Goal: Feedback & Contribution: Submit feedback/report problem

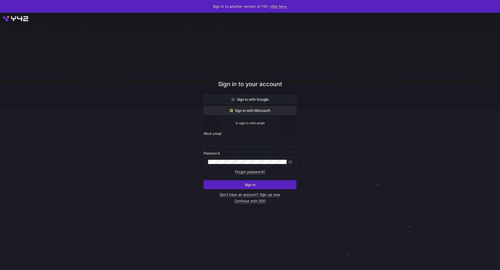
click at [270, 106] on button "Sign in with Microsoft" at bounding box center [249, 110] width 93 height 9
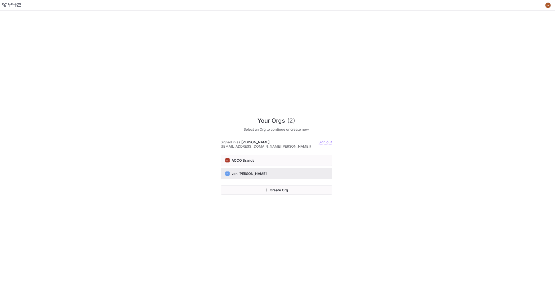
click at [263, 168] on button "VF von [PERSON_NAME]" at bounding box center [276, 173] width 111 height 11
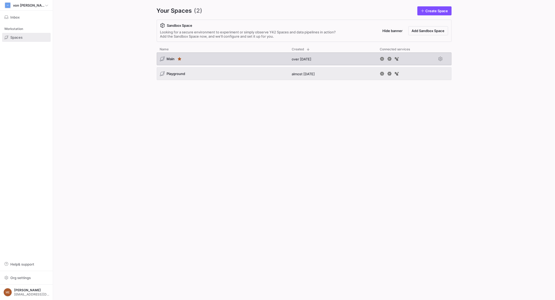
click at [199, 53] on div "Main" at bounding box center [223, 59] width 132 height 13
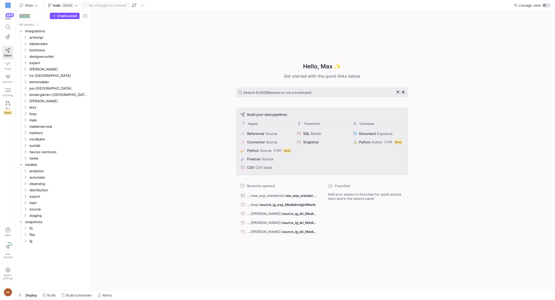
click at [103, 76] on div "Hello, Max ✨ Get started with the quick links below Search for 2320 assets or r…" at bounding box center [322, 151] width 459 height 280
click at [53, 296] on span "Build" at bounding box center [51, 295] width 8 height 4
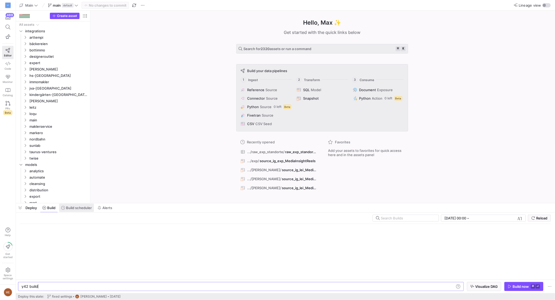
scroll to position [0, 16]
click at [83, 209] on span "Build scheduler" at bounding box center [79, 208] width 26 height 4
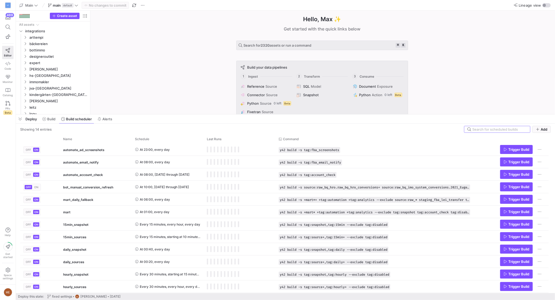
drag, startPoint x: 160, startPoint y: 203, endPoint x: 164, endPoint y: 117, distance: 86.3
click at [169, 115] on div at bounding box center [285, 114] width 539 height 2
click at [52, 122] on span at bounding box center [48, 119] width 17 height 8
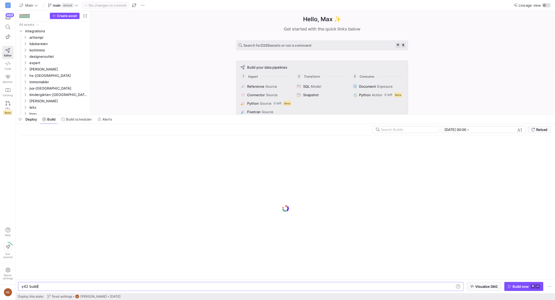
scroll to position [0, 16]
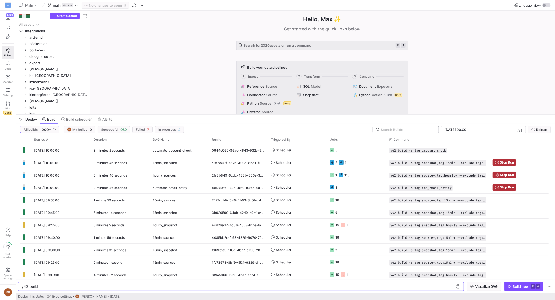
click at [434, 128] on div at bounding box center [405, 129] width 59 height 6
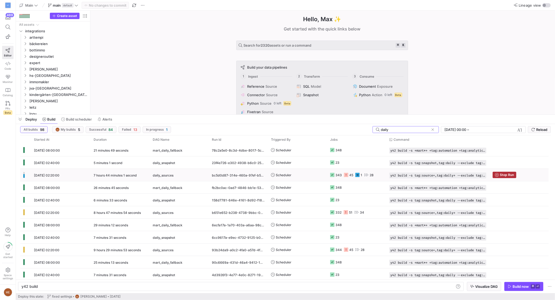
type input "daily"
click at [306, 177] on y42-orchestration-triggered-by "Scheduler" at bounding box center [297, 175] width 53 height 12
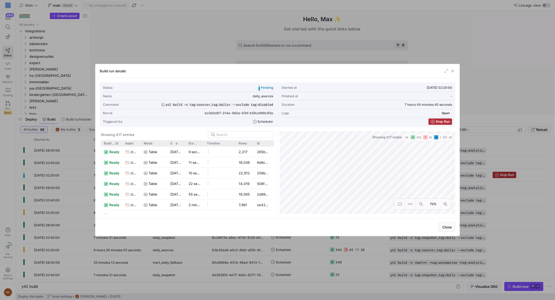
click at [110, 142] on span "Build status" at bounding box center [109, 144] width 11 height 4
click at [110, 142] on span at bounding box center [112, 144] width 6 height 4
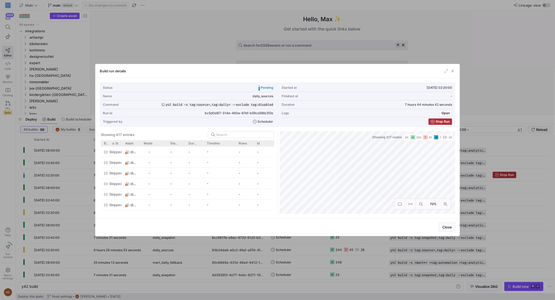
click at [110, 142] on span at bounding box center [112, 144] width 6 height 4
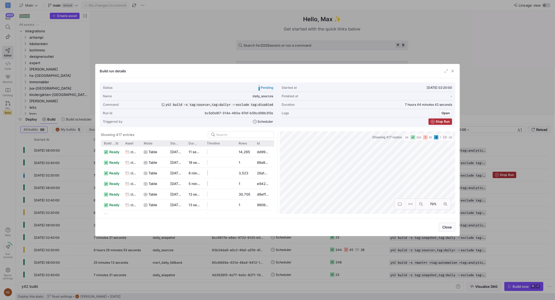
click at [110, 142] on span "Build status" at bounding box center [109, 144] width 11 height 4
click at [122, 142] on div "Build status 1 Asset Mode Rows" at bounding box center [186, 143] width 171 height 6
click at [121, 142] on div at bounding box center [122, 143] width 2 height 6
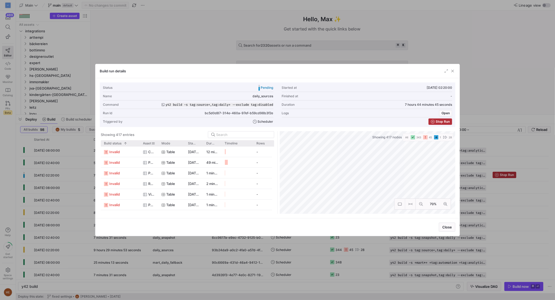
click at [140, 144] on div "Asset" at bounding box center [149, 143] width 19 height 6
click at [139, 143] on div at bounding box center [140, 143] width 2 height 6
drag, startPoint x: 138, startPoint y: 143, endPoint x: 145, endPoint y: 145, distance: 6.4
click at [139, 143] on div at bounding box center [140, 143] width 2 height 6
click at [157, 144] on div at bounding box center [158, 143] width 2 height 6
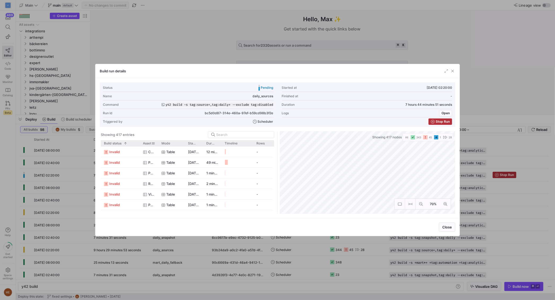
click at [157, 144] on div at bounding box center [158, 143] width 2 height 6
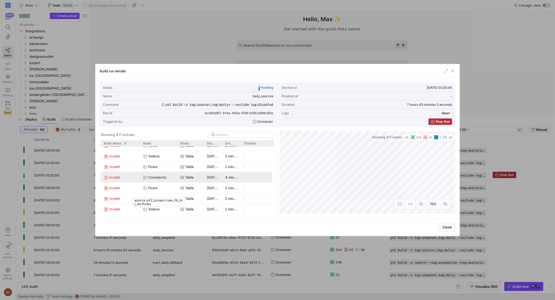
scroll to position [111, 0]
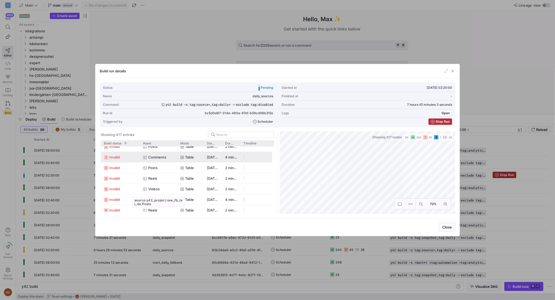
click at [61, 163] on div at bounding box center [277, 150] width 555 height 300
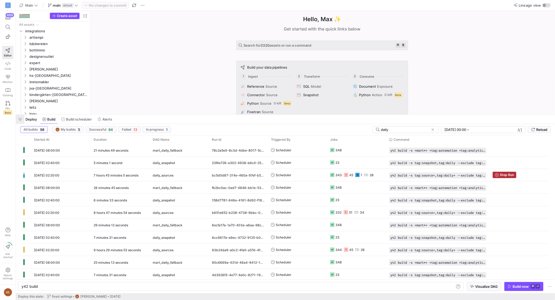
click at [20, 118] on span "button" at bounding box center [20, 119] width 8 height 9
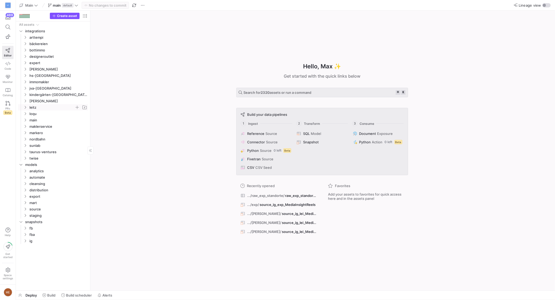
click at [25, 109] on y42-icon "Press SPACE to select this row." at bounding box center [25, 107] width 4 height 4
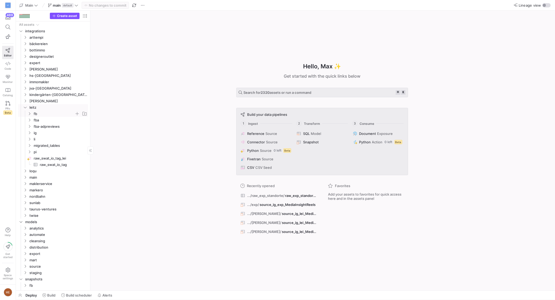
click at [28, 114] on icon "Press SPACE to select this row." at bounding box center [30, 113] width 4 height 3
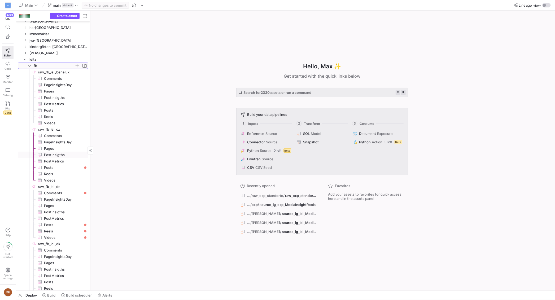
scroll to position [51, 0]
click at [87, 18] on span "button" at bounding box center [85, 16] width 6 height 6
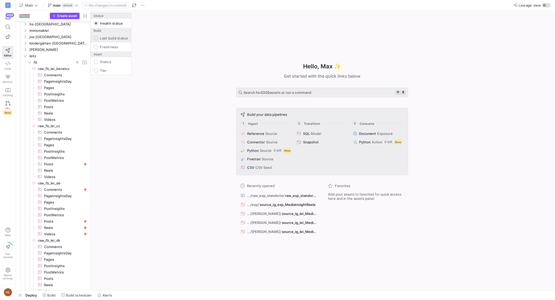
click at [101, 37] on label "Last build status" at bounding box center [113, 38] width 30 height 4
click at [98, 37] on input "Last build status" at bounding box center [96, 38] width 4 height 4
radio input "false"
radio input "true"
click at [144, 154] on div at bounding box center [277, 150] width 555 height 300
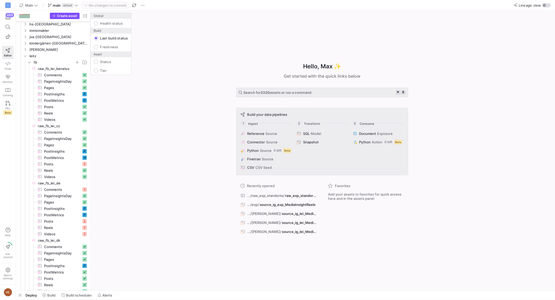
click at [137, 149] on div "Hello, Max ✨ Get started with the quick links below Search for 2320 assets or r…" at bounding box center [322, 151] width 459 height 280
click at [62, 157] on span "PostMetrics​​​​​​​​​" at bounding box center [62, 158] width 37 height 6
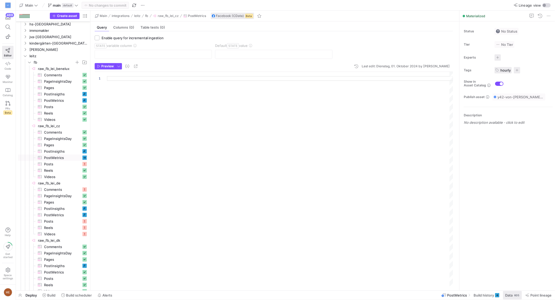
click at [508, 294] on span "Data" at bounding box center [508, 295] width 7 height 4
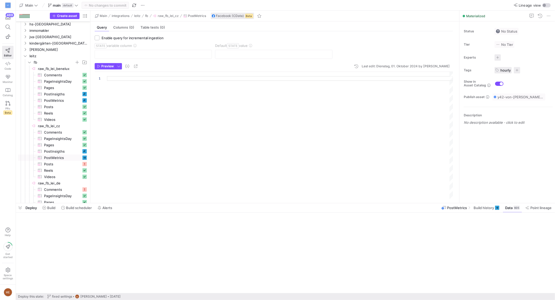
drag, startPoint x: 488, startPoint y: 294, endPoint x: 367, endPoint y: 163, distance: 178.1
click at [488, 294] on div "Deploy this state: fixed settings ME Max Embert 5 days ago" at bounding box center [285, 296] width 535 height 7
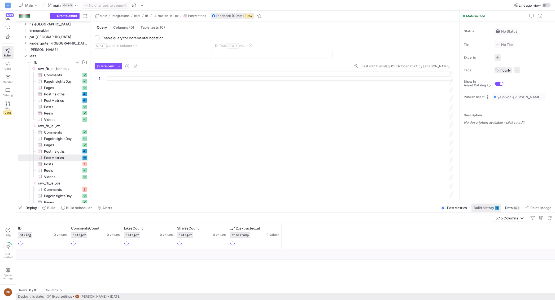
click at [482, 210] on span at bounding box center [486, 208] width 30 height 8
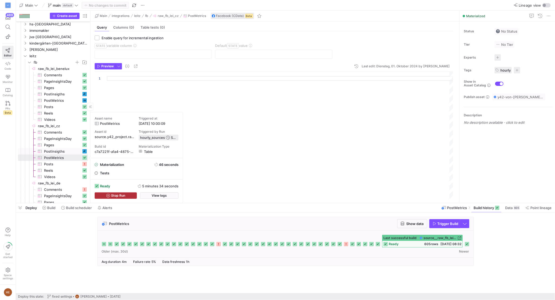
click at [67, 167] on span "Posts​​​​​​​​​" at bounding box center [62, 164] width 37 height 6
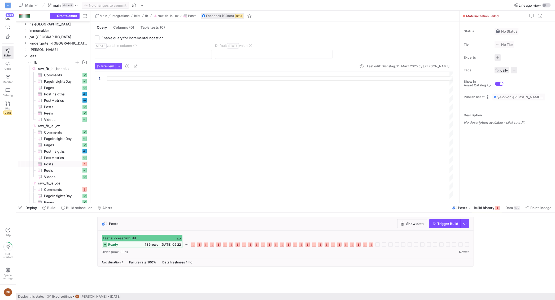
click at [372, 246] on icon at bounding box center [371, 245] width 4 height 4
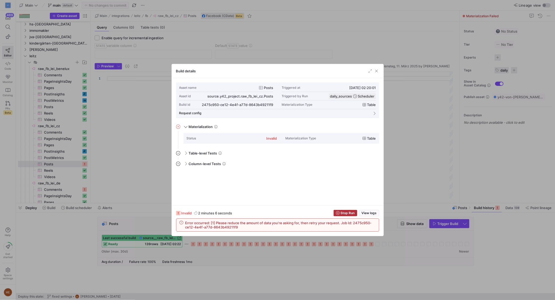
scroll to position [48, 0]
click at [491, 280] on div at bounding box center [277, 150] width 555 height 300
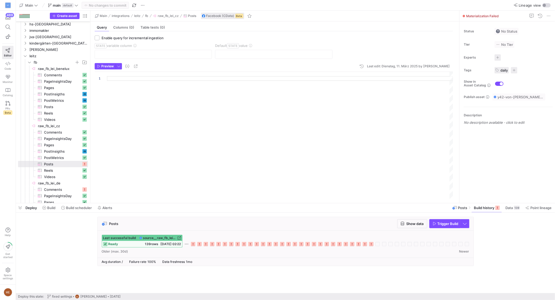
click at [491, 280] on cdk-virtual-scroll-viewport "Posts Show data Trigger Build Last successful build source__raw_fb_lei_cz__Post…" at bounding box center [285, 255] width 539 height 76
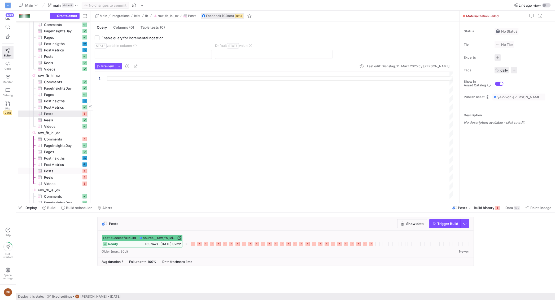
scroll to position [108, 0]
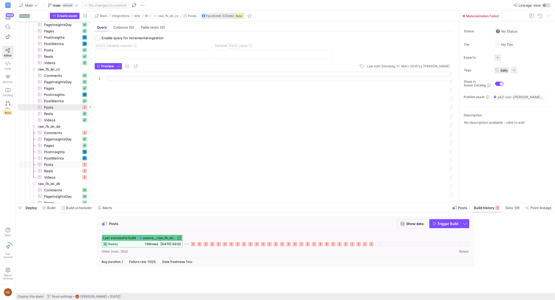
click at [61, 166] on span "Posts​​​​​​​​​" at bounding box center [62, 165] width 37 height 6
click at [378, 265] on div "Avg duration / Failure rate 100% Data freshness 1mo" at bounding box center [286, 262] width 376 height 8
click at [56, 226] on div "Posts Show data Trigger Build Last successful build source__raw_fb_lei_de__Post…" at bounding box center [284, 243] width 537 height 53
click at [71, 106] on span "Posts​​​​​​​​​" at bounding box center [62, 107] width 37 height 6
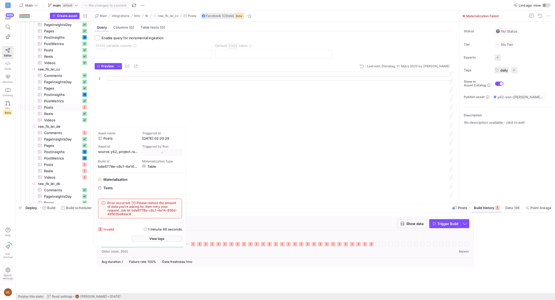
click at [33, 243] on div "Posts Show data Trigger Build Last successful build source__raw_fb_lei_cz__Post…" at bounding box center [284, 243] width 537 height 53
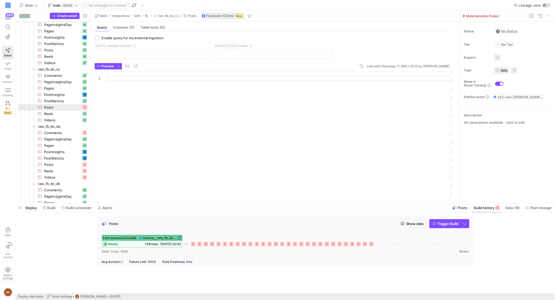
click at [8, 274] on span "Space settings" at bounding box center [8, 277] width 10 height 6
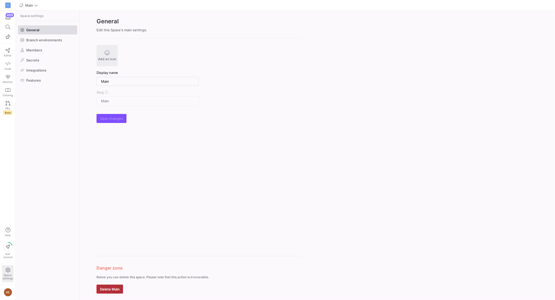
click at [8, 274] on span "Space settings" at bounding box center [8, 277] width 10 height 6
click at [9, 234] on span "Help" at bounding box center [8, 235] width 7 height 3
click at [473, 288] on span "button" at bounding box center [476, 291] width 45 height 8
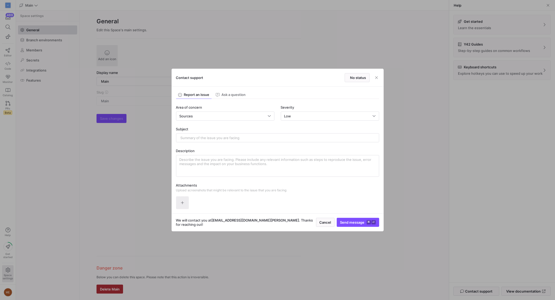
click at [182, 200] on span "button" at bounding box center [182, 203] width 12 height 12
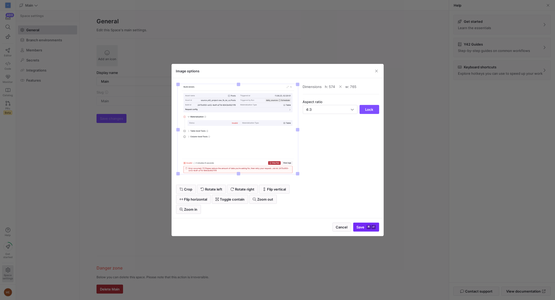
click at [368, 225] on kbd "⌘" at bounding box center [369, 227] width 4 height 4
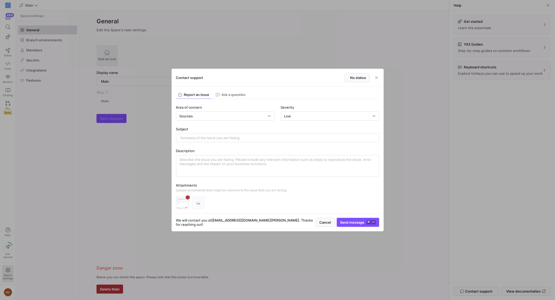
click at [196, 201] on div at bounding box center [198, 202] width 13 height 13
click at [198, 201] on icon "button" at bounding box center [198, 203] width 4 height 4
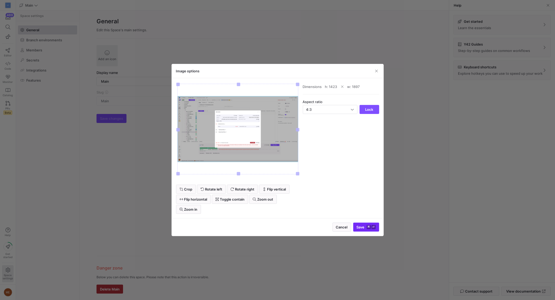
click at [370, 227] on kbd "⌘" at bounding box center [369, 227] width 4 height 4
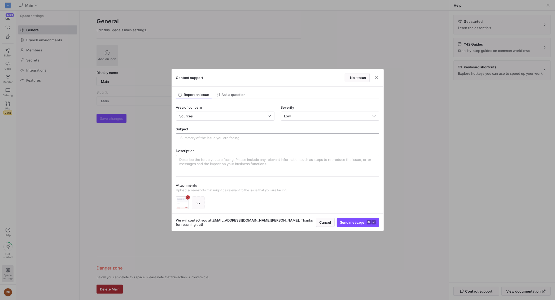
click at [220, 134] on div at bounding box center [278, 138] width 194 height 8
click at [218, 138] on input "text" at bounding box center [278, 138] width 194 height 4
type input "IG Post Table: Reduce the amount of Data"
click at [242, 160] on textarea at bounding box center [278, 166] width 196 height 17
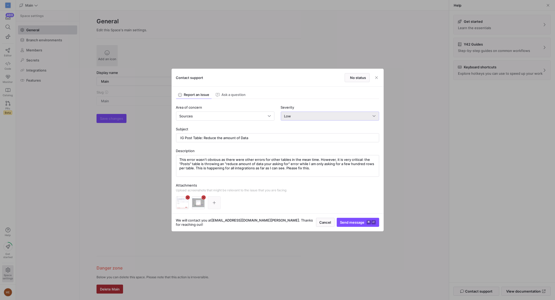
click at [300, 115] on div "Low" at bounding box center [328, 116] width 89 height 4
drag, startPoint x: 296, startPoint y: 151, endPoint x: 279, endPoint y: 146, distance: 18.3
click at [296, 151] on div "Critical Critical system down" at bounding box center [330, 151] width 94 height 4
click at [295, 169] on textarea "This error wasn't obvious as there were other errors for other tables in the me…" at bounding box center [278, 166] width 196 height 17
drag, startPoint x: 297, startPoint y: 169, endPoint x: 301, endPoint y: 190, distance: 21.6
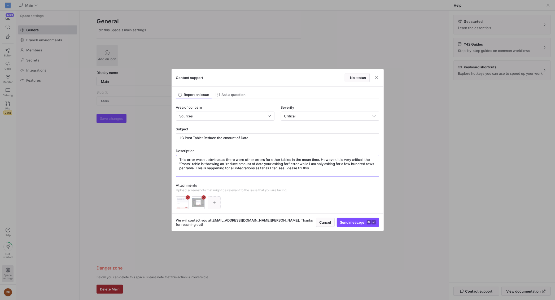
click at [297, 169] on textarea "This error wasn't obvious as there were other errors for other tables in the me…" at bounding box center [278, 166] width 196 height 17
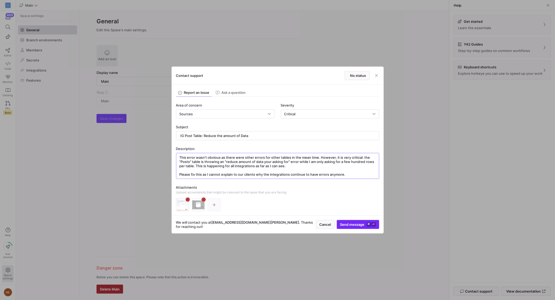
type textarea "This error wasn't obvious as there were other errors for other tables in the me…"
click at [356, 224] on span "Send message ⌘ ⏎" at bounding box center [358, 224] width 36 height 4
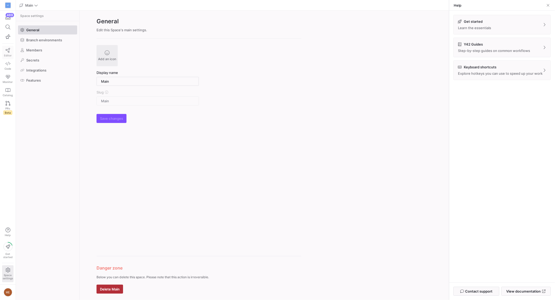
drag, startPoint x: 14, startPoint y: 52, endPoint x: 9, endPoint y: 52, distance: 4.8
click at [11, 52] on div "489 Editor Code Monitor Catalog PRs Beta" at bounding box center [8, 65] width 16 height 108
click at [9, 52] on icon at bounding box center [8, 50] width 5 height 5
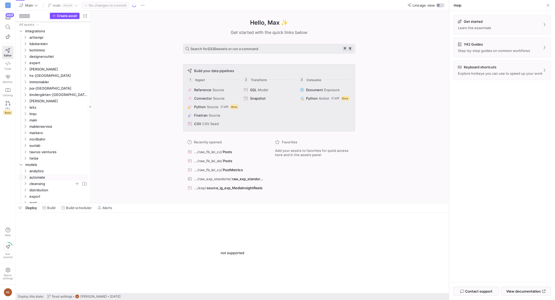
scroll to position [37, 0]
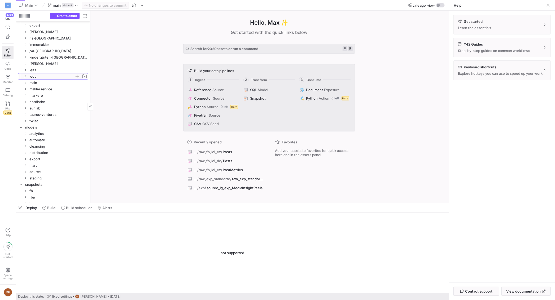
click at [46, 74] on span "loqu" at bounding box center [51, 76] width 45 height 6
click at [47, 70] on span "leitz" at bounding box center [51, 70] width 45 height 6
click at [49, 76] on span "fb" at bounding box center [54, 76] width 41 height 6
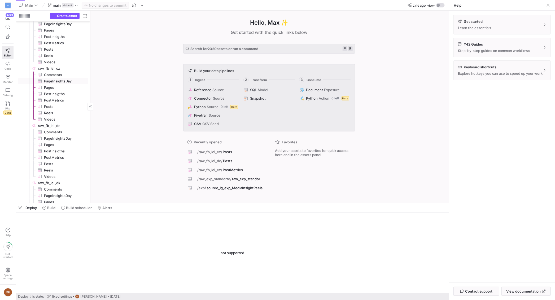
scroll to position [118, 0]
drag, startPoint x: 62, startPoint y: 92, endPoint x: 61, endPoint y: 95, distance: 3.5
click at [62, 92] on span "PostMetrics​​​​​​​​​" at bounding box center [65, 91] width 43 height 6
click at [61, 96] on span "Posts​​​​​​​​​" at bounding box center [65, 97] width 43 height 6
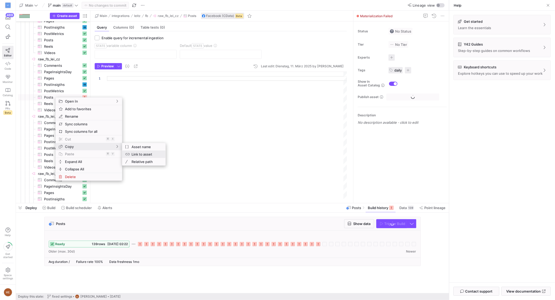
click at [135, 154] on span "Link to asset" at bounding box center [145, 154] width 32 height 7
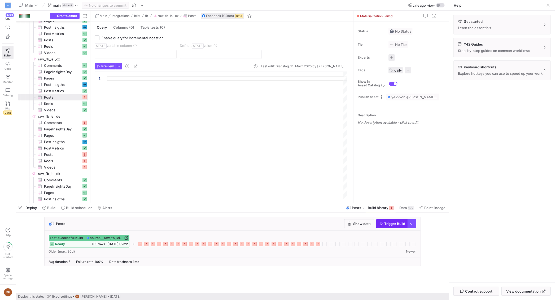
click at [402, 224] on span "Trigger Build" at bounding box center [395, 224] width 21 height 4
click at [64, 163] on span "Reels​​​​​​​​​" at bounding box center [62, 161] width 37 height 6
click at [319, 244] on icon at bounding box center [318, 244] width 4 height 4
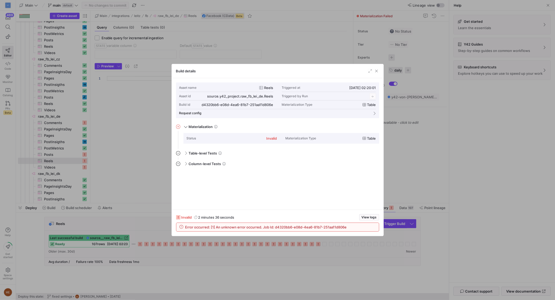
scroll to position [48, 0]
click at [302, 284] on div at bounding box center [277, 150] width 555 height 300
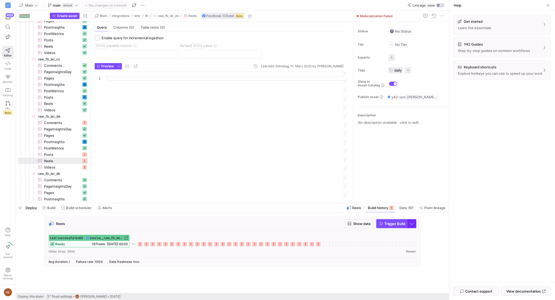
drag, startPoint x: 303, startPoint y: 282, endPoint x: 415, endPoint y: 226, distance: 125.0
click at [305, 282] on cdk-virtual-scroll-viewport "Reels Show data Trigger Build Last successful build source__raw_fb_lei_de__Reel…" at bounding box center [232, 255] width 433 height 76
click at [390, 229] on div "Reels Show data Trigger Build" at bounding box center [233, 224] width 376 height 14
click at [393, 222] on span "Trigger Build" at bounding box center [395, 224] width 21 height 4
click at [439, 229] on div "Reels Show data Trigger Build Last successful build source__raw_fb_lei_de__Reel…" at bounding box center [231, 243] width 431 height 53
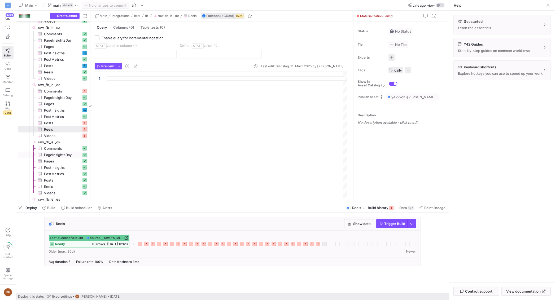
scroll to position [152, 0]
click at [63, 133] on span "Videos​​​​​​​​​" at bounding box center [62, 133] width 37 height 6
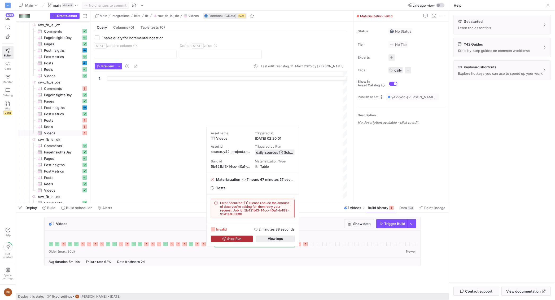
click at [285, 240] on span "button" at bounding box center [275, 239] width 38 height 6
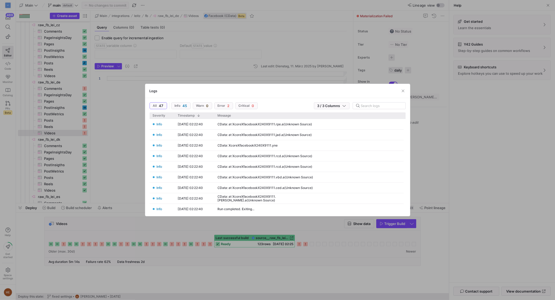
click at [307, 272] on div at bounding box center [277, 150] width 555 height 300
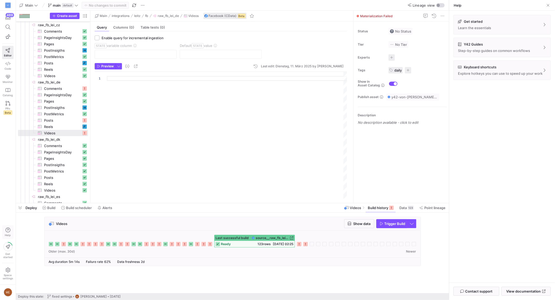
click at [10, 234] on span "Help" at bounding box center [8, 235] width 7 height 3
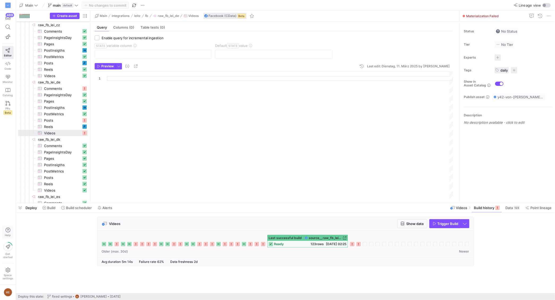
click at [7, 229] on icon "button" at bounding box center [8, 230] width 5 height 5
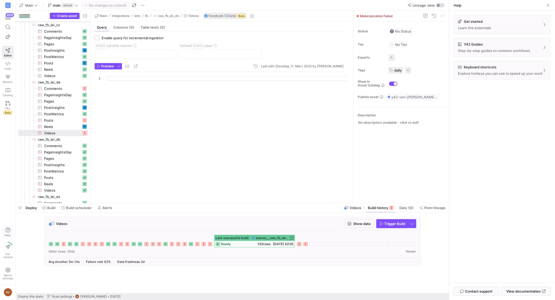
click at [7, 229] on icon "button" at bounding box center [8, 230] width 5 height 5
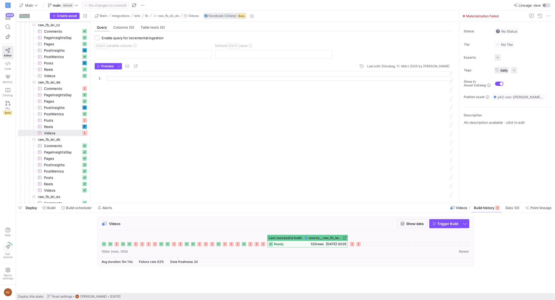
click at [7, 229] on icon "button" at bounding box center [8, 230] width 5 height 5
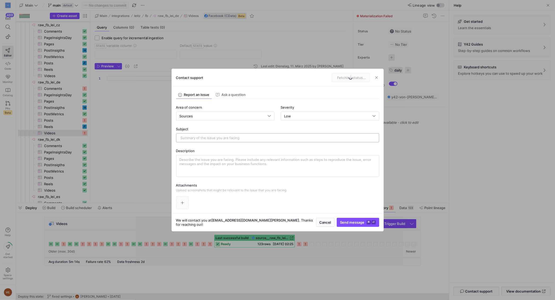
click at [234, 135] on div at bounding box center [278, 138] width 194 height 8
type input "Unknown error for IG Reels"
click at [346, 121] on div "Area of concern Sources Severity Low" at bounding box center [277, 116] width 203 height 22
click at [346, 120] on div "Low" at bounding box center [329, 116] width 91 height 8
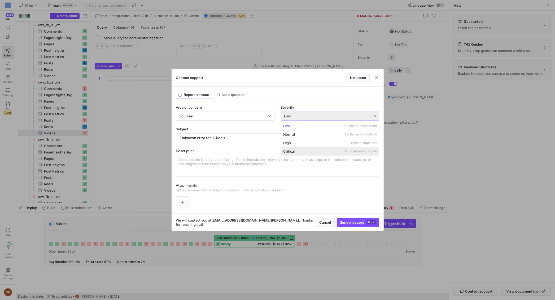
click at [320, 151] on div "Critical Critical system down" at bounding box center [330, 151] width 94 height 4
drag, startPoint x: 249, startPoint y: 184, endPoint x: 245, endPoint y: 182, distance: 4.4
click at [250, 183] on p "Attachments" at bounding box center [277, 185] width 203 height 4
drag, startPoint x: 167, startPoint y: 206, endPoint x: 181, endPoint y: 203, distance: 14.4
click at [167, 206] on div at bounding box center [277, 150] width 555 height 300
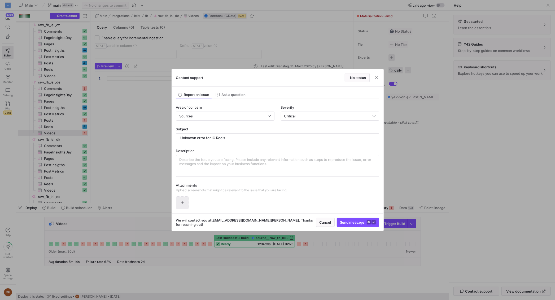
click at [181, 203] on icon "button" at bounding box center [183, 203] width 4 height 4
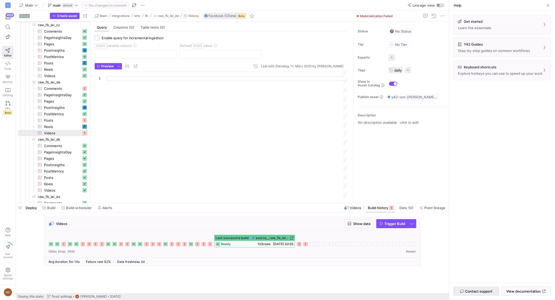
click at [475, 291] on span "Contact support" at bounding box center [478, 291] width 27 height 4
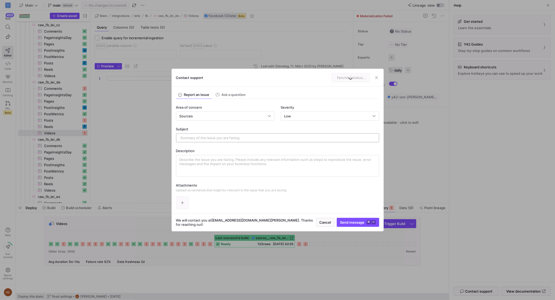
click at [235, 141] on div at bounding box center [278, 138] width 194 height 8
click at [230, 133] on div "Subject" at bounding box center [277, 134] width 203 height 15
click at [231, 138] on input "text" at bounding box center [278, 138] width 194 height 4
type input "Unknown Error for IG Reels"
click at [334, 114] on div "Severity Low" at bounding box center [330, 112] width 98 height 15
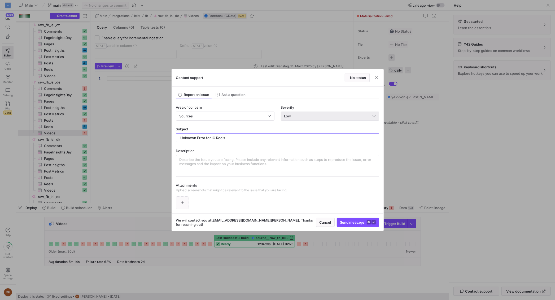
click at [333, 115] on div "Low" at bounding box center [328, 116] width 89 height 4
click at [290, 152] on span "Critical" at bounding box center [288, 151] width 11 height 4
click at [240, 159] on textarea at bounding box center [278, 166] width 196 height 17
click at [180, 203] on span "button" at bounding box center [182, 203] width 12 height 12
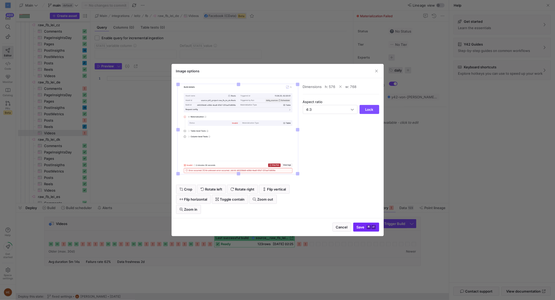
click at [369, 224] on span "submit" at bounding box center [365, 227] width 25 height 8
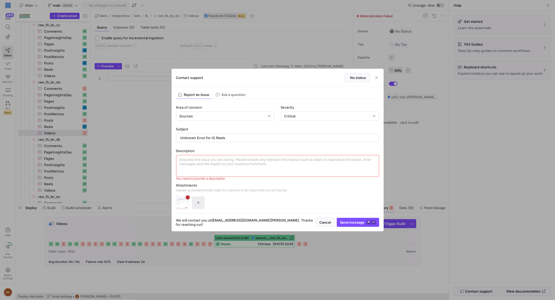
click at [200, 206] on span "button" at bounding box center [198, 203] width 12 height 12
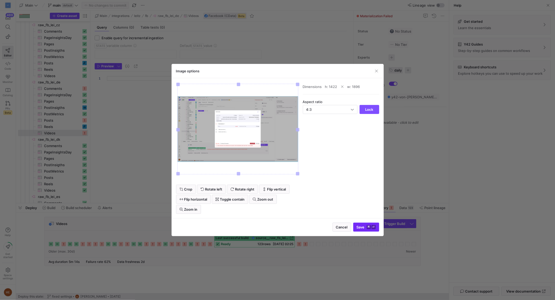
click at [370, 228] on kbd "⌘" at bounding box center [369, 227] width 4 height 4
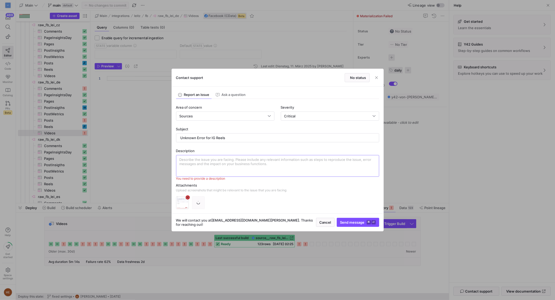
click at [236, 161] on textarea at bounding box center [278, 166] width 196 height 17
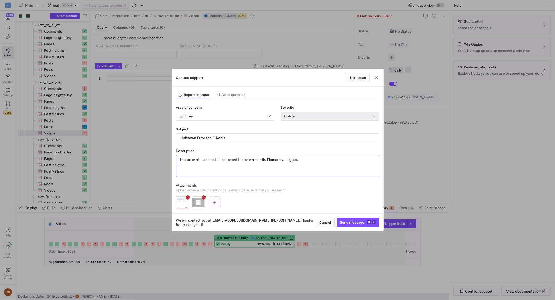
type textarea "This error also seems to be present for over a month. Please investigate."
click at [300, 112] on div "Critical" at bounding box center [329, 116] width 91 height 8
drag, startPoint x: 300, startPoint y: 109, endPoint x: 294, endPoint y: 107, distance: 6.7
click at [300, 109] on div at bounding box center [277, 150] width 555 height 300
click at [301, 151] on div "Description" at bounding box center [277, 151] width 203 height 4
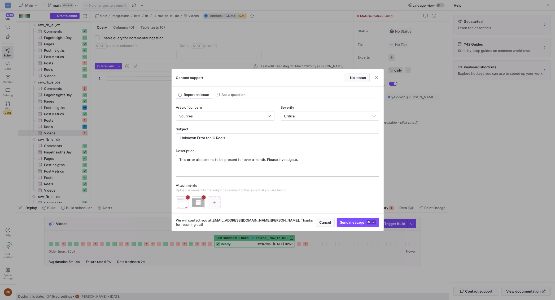
drag, startPoint x: 307, startPoint y: 159, endPoint x: 302, endPoint y: 163, distance: 6.6
click at [307, 159] on textarea "This error also seems to be present for over a month. Please investigate." at bounding box center [278, 166] width 196 height 17
click at [350, 223] on span "Send message ⌘ ⏎" at bounding box center [358, 222] width 36 height 4
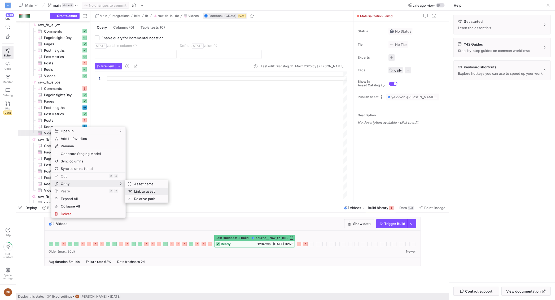
click at [138, 191] on span "Link to asset" at bounding box center [148, 191] width 32 height 7
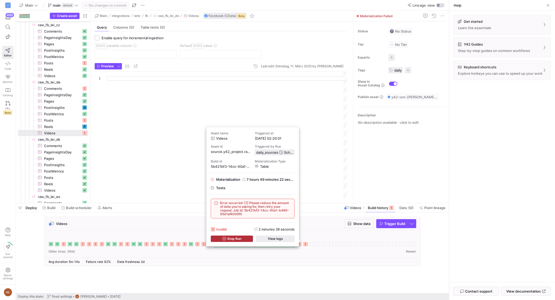
click at [290, 239] on span "button" at bounding box center [275, 239] width 38 height 6
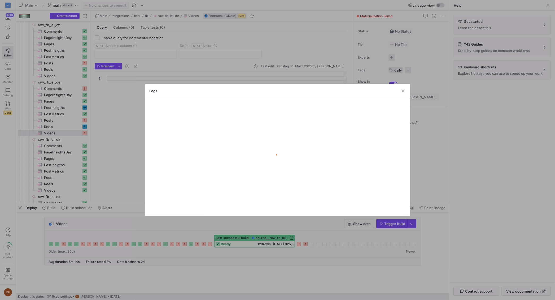
click at [304, 240] on div at bounding box center [277, 150] width 555 height 300
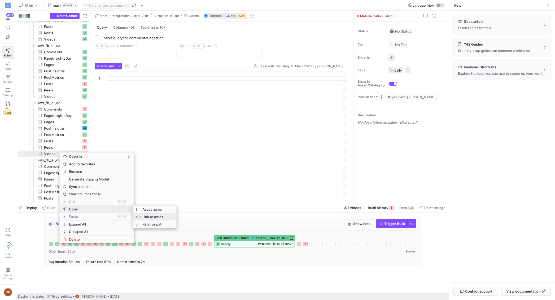
click at [163, 217] on span "Link to asset" at bounding box center [156, 216] width 32 height 7
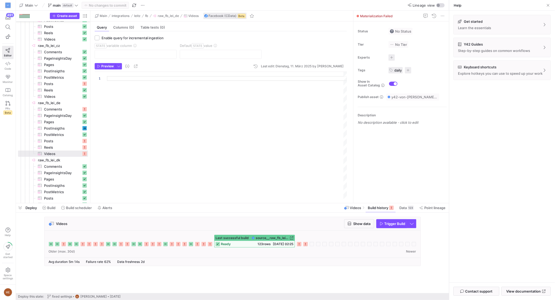
click at [472, 184] on div "Get started Learn the essentials Y42 Guides Step-by-step guides on common workf…" at bounding box center [502, 147] width 106 height 272
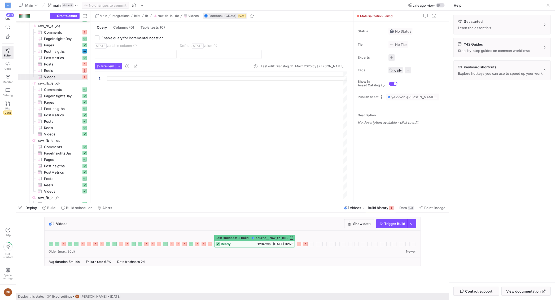
scroll to position [306, 0]
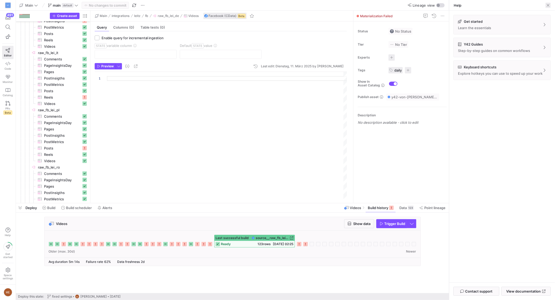
click at [547, 6] on span at bounding box center [547, 5] width 5 height 5
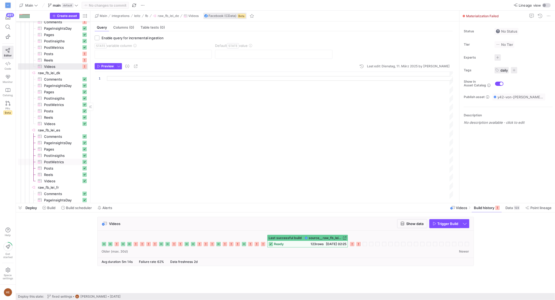
scroll to position [0, 0]
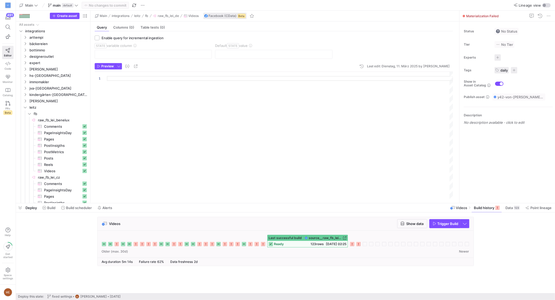
click at [357, 21] on div "Main integrations leitz fb raw_fb_lei_de Videos Facebook (CData) Beta" at bounding box center [274, 16] width 369 height 11
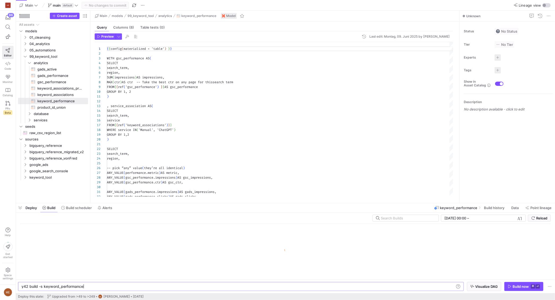
scroll to position [0, 61]
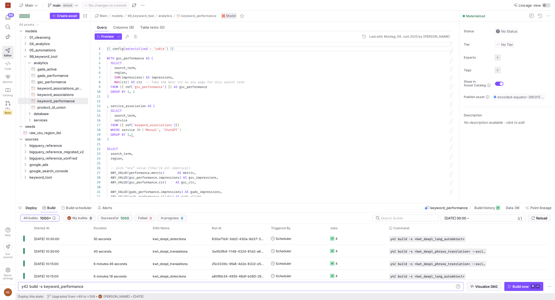
click at [53, 5] on span "main" at bounding box center [57, 5] width 8 height 4
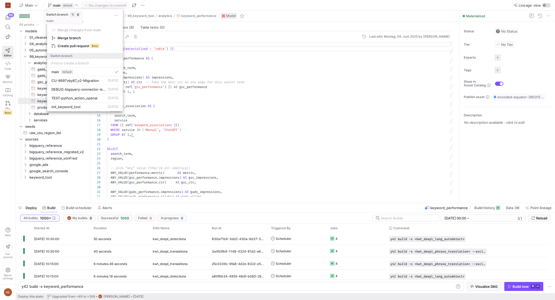
click at [53, 4] on div at bounding box center [277, 150] width 555 height 300
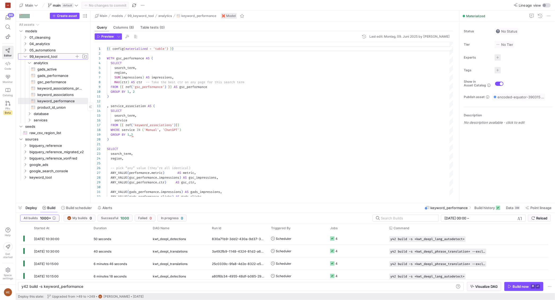
click at [47, 57] on span "99_keyword_tool" at bounding box center [51, 57] width 45 height 6
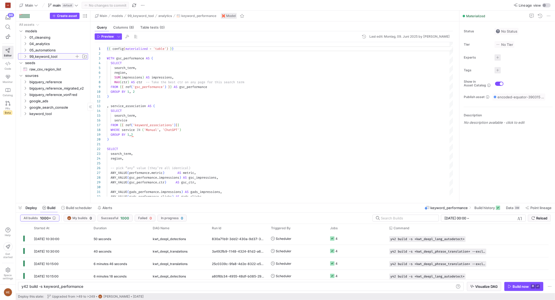
click at [48, 57] on span "99_keyword_tool" at bounding box center [51, 57] width 45 height 6
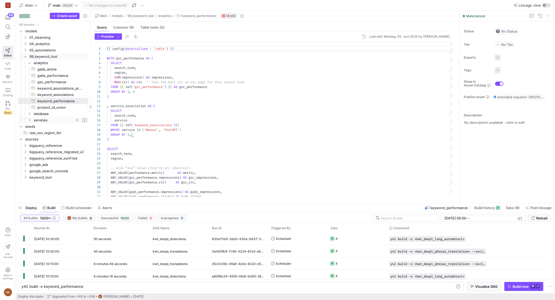
click at [40, 121] on span "services" at bounding box center [54, 120] width 41 height 6
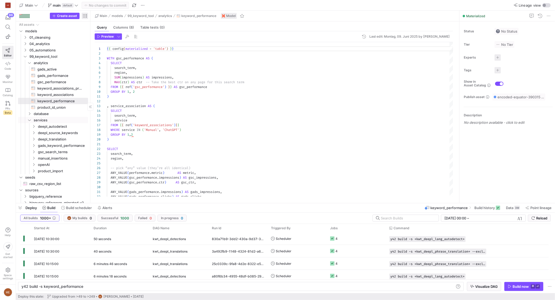
click at [85, 18] on span "button" at bounding box center [85, 16] width 6 height 6
click at [102, 37] on label "Last build status" at bounding box center [113, 38] width 30 height 4
click at [98, 37] on input "Last build status" at bounding box center [96, 38] width 4 height 4
radio input "false"
radio input "true"
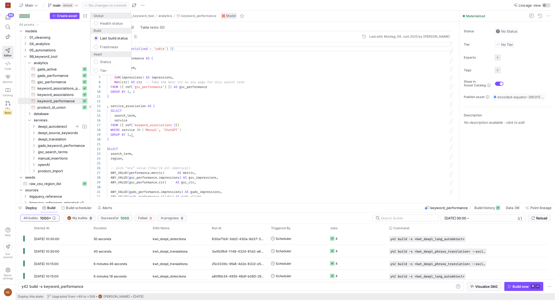
drag, startPoint x: 37, startPoint y: 137, endPoint x: 33, endPoint y: 126, distance: 11.7
click at [36, 134] on div at bounding box center [277, 150] width 555 height 300
click at [33, 126] on icon "Press SPACE to select this row." at bounding box center [34, 126] width 4 height 3
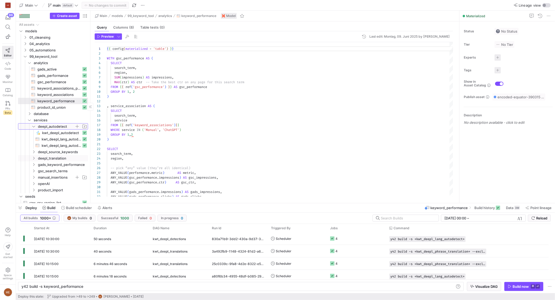
scroll to position [33, 0]
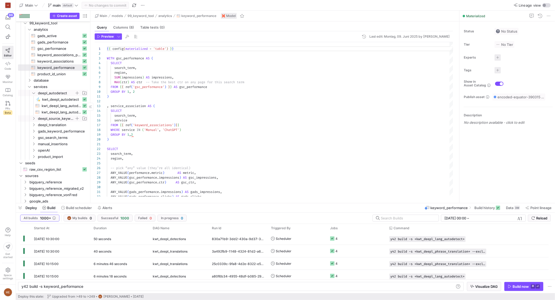
click at [33, 116] on span "deepl_source_keywords" at bounding box center [59, 119] width 57 height 6
click at [34, 145] on icon "Press SPACE to select this row." at bounding box center [34, 143] width 4 height 3
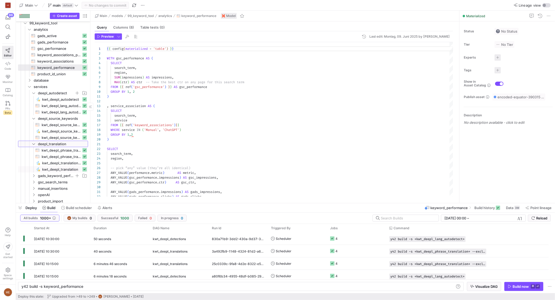
scroll to position [34, 0]
click at [31, 177] on span "gads_keyword_performance" at bounding box center [59, 175] width 57 height 6
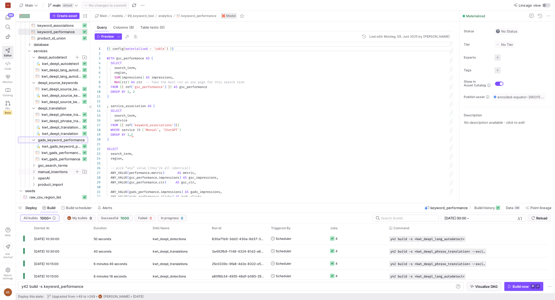
scroll to position [70, 0]
click at [33, 164] on icon "Press SPACE to select this row." at bounding box center [34, 164] width 4 height 3
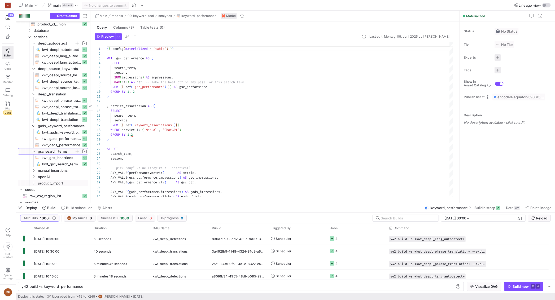
scroll to position [84, 0]
drag, startPoint x: 32, startPoint y: 169, endPoint x: 33, endPoint y: 171, distance: 3.2
click at [32, 169] on icon "Press SPACE to select this row." at bounding box center [34, 170] width 4 height 3
click at [35, 187] on icon "Press SPACE to select this row." at bounding box center [34, 186] width 4 height 3
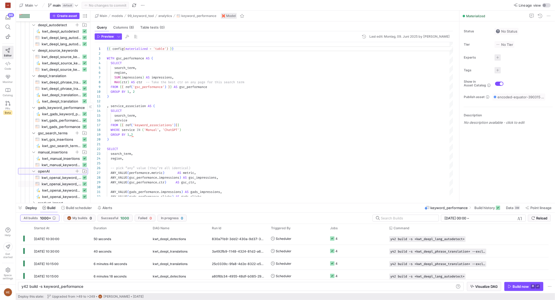
scroll to position [126, 0]
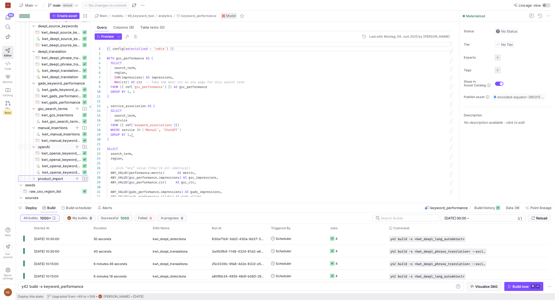
click at [32, 179] on icon "Press SPACE to select this row." at bounding box center [34, 178] width 4 height 3
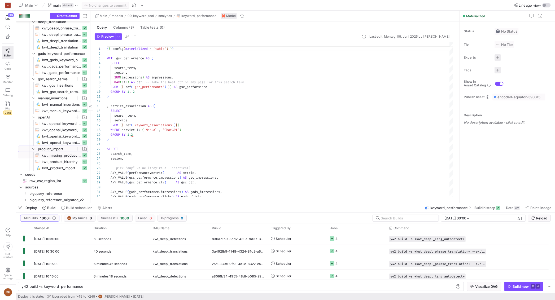
scroll to position [0, 0]
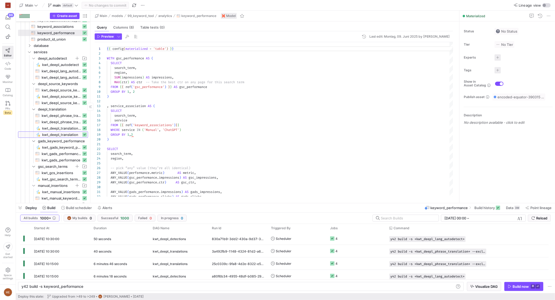
click at [64, 132] on span "kwt_deepl_translation​​​​​" at bounding box center [61, 135] width 39 height 6
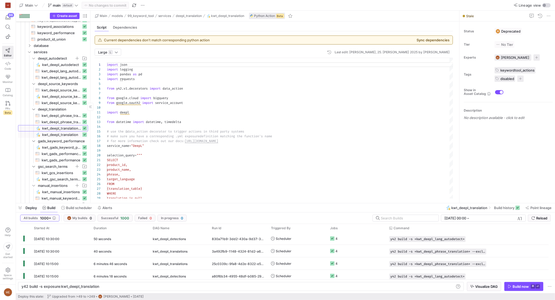
click at [66, 128] on span "kwt_deepl_translation_v2​​​​​" at bounding box center [61, 128] width 39 height 6
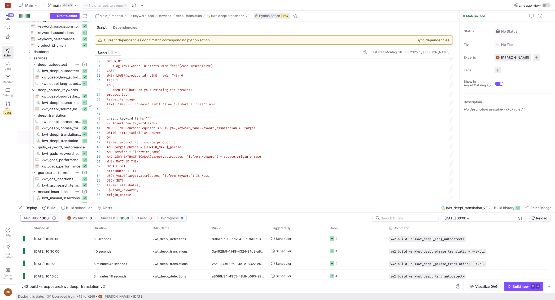
click at [56, 142] on span "kwt_deepl_translation​​​​​" at bounding box center [61, 141] width 39 height 6
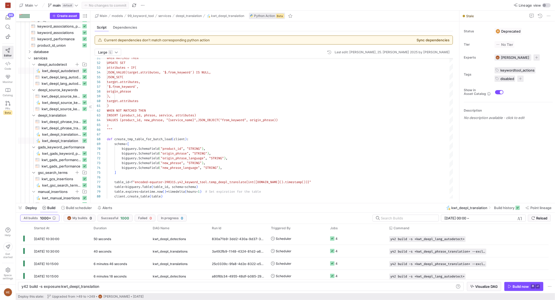
click at [61, 72] on span "kwt_deepl_autodetect​​​​​" at bounding box center [61, 71] width 39 height 6
type textarea "y42 build -s exposure:kwt_deepl_autodetect"
type textarea "import json import logging import pandas as pd import requests import numpy as …"
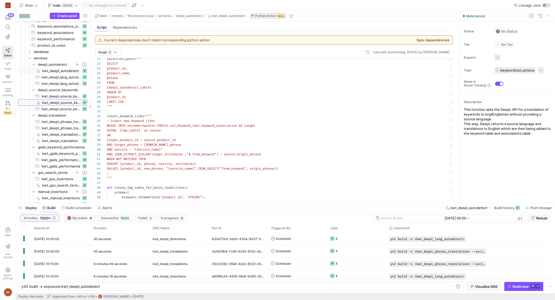
click at [43, 102] on span "kwt_deepl_source_keywords​​​​​" at bounding box center [61, 103] width 39 height 6
type textarea "y42 build -s exposure:kwt_deepl_source_keywords"
type textarea "import json import logging import pandas as pd import numpy as np import deepl …"
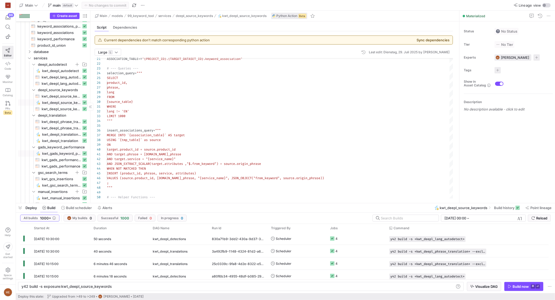
click at [65, 156] on span "kwt_gads_keyword_performance​​​​​" at bounding box center [61, 154] width 39 height 6
type textarea "y42 build -s exposure:kwt_gads_keyword_performance"
type textarea "import json import logging import pandas as pd import requests from y42.v1.deco…"
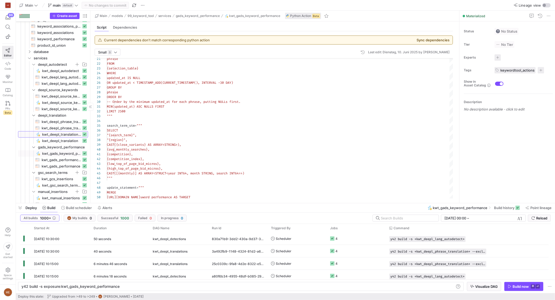
click at [65, 137] on span "kwt_deepl_translation_v2​​​​​" at bounding box center [61, 135] width 39 height 6
type textarea "y42 build -s exposure:kwt_deepl_translation_v2"
type textarea "import json import logging import pandas as pd import requests from y42.v1.deco…"
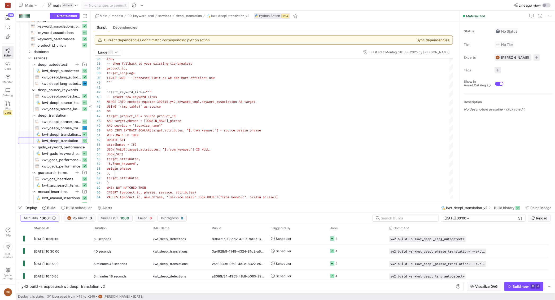
click at [59, 143] on span "kwt_deepl_translation​​​​​" at bounding box center [61, 141] width 39 height 6
type textarea "y42 build -s exposure:kwt_deepl_translation"
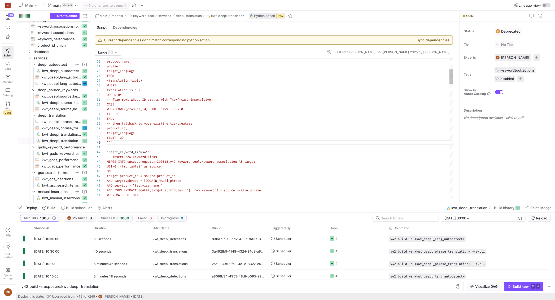
scroll to position [43, 6]
type textarea "insert_keyword_links = """ -- Insert new Keyword Links MERGE INTO encoded-equat…"
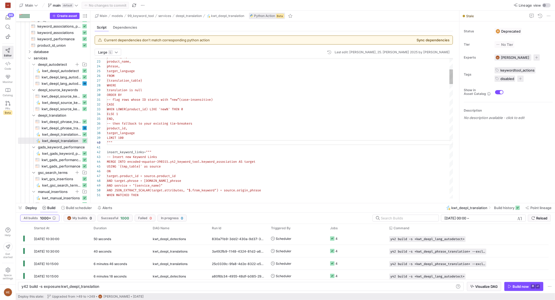
scroll to position [0, 0]
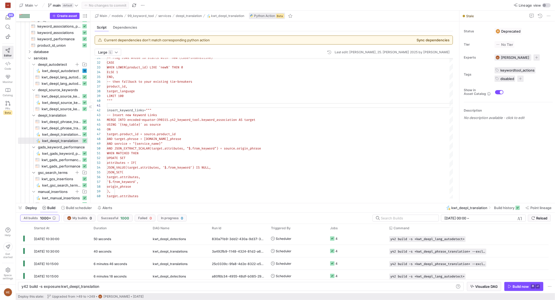
click at [21, 206] on span "button" at bounding box center [20, 207] width 8 height 9
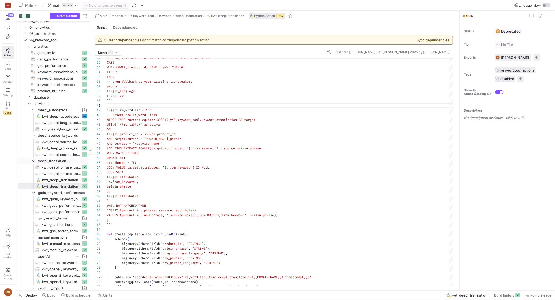
scroll to position [2, 0]
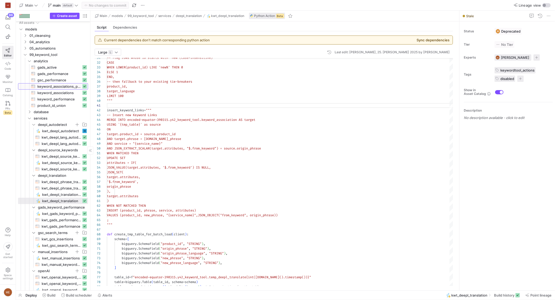
click at [65, 86] on span "keyword_associations_prep​​​​​​​​​​" at bounding box center [59, 87] width 44 height 6
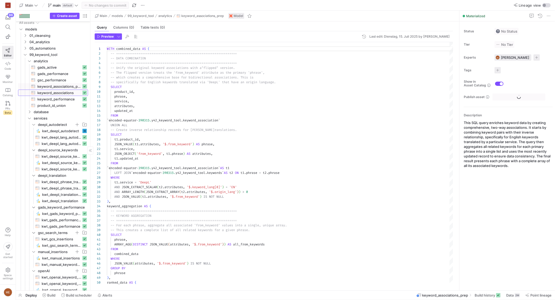
click at [64, 92] on span "keyword_associations​​​​​​​​​​" at bounding box center [59, 93] width 44 height 6
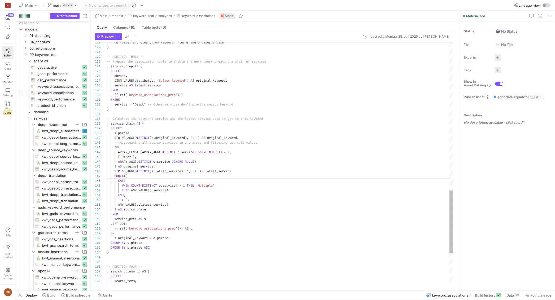
click at [261, 181] on div "CASE" at bounding box center [280, 180] width 346 height 5
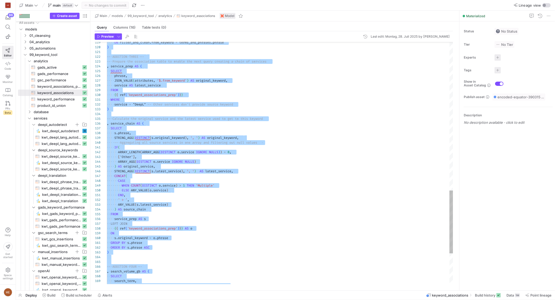
type textarea "END, ' > ', ANY_VALUE(s.latest_service) ) AS source_chain FROM service_prep AS …"
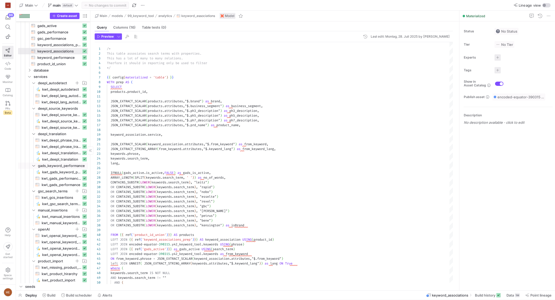
scroll to position [49, 0]
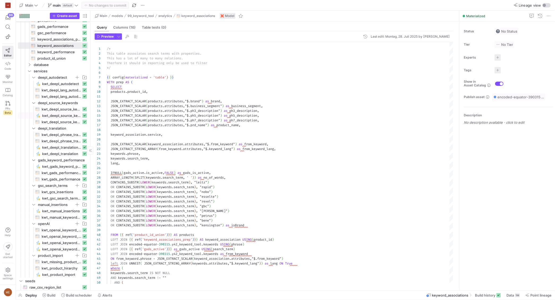
click at [65, 115] on span "kwt_deepl_source_keywords​​​​​" at bounding box center [61, 116] width 39 height 6
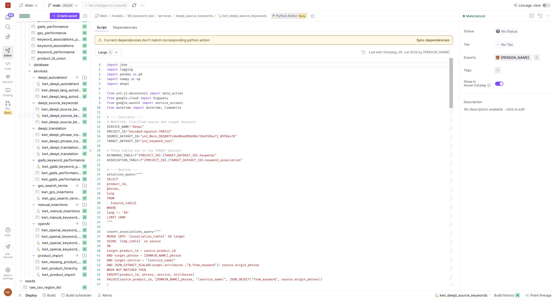
scroll to position [48, 0]
click at [59, 146] on span "kwt_deepl_translation_v2​​​​​" at bounding box center [61, 148] width 39 height 6
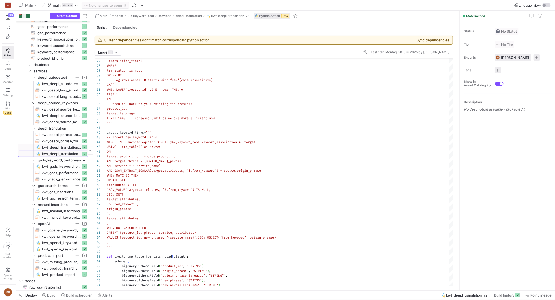
click at [52, 154] on span "kwt_deepl_translation​​​​​" at bounding box center [61, 154] width 39 height 6
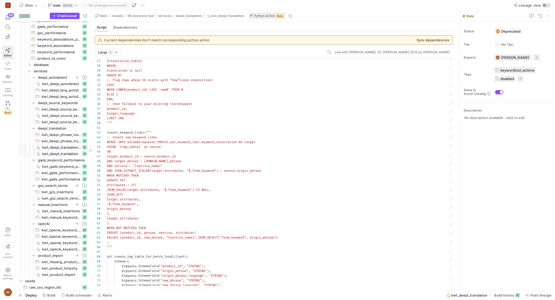
click at [53, 150] on span "kwt_deepl_translation_v2​​​​​" at bounding box center [61, 148] width 39 height 6
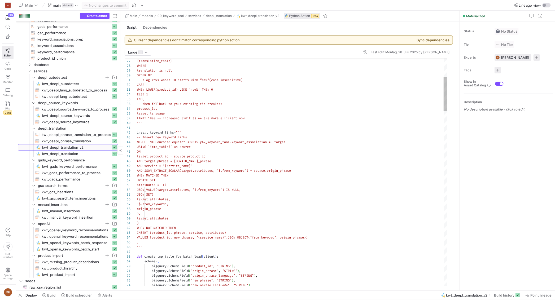
click at [120, 141] on div at bounding box center [120, 151] width 0 height 280
click at [92, 155] on span "kwt_deepl_translation​​​​​" at bounding box center [76, 154] width 68 height 6
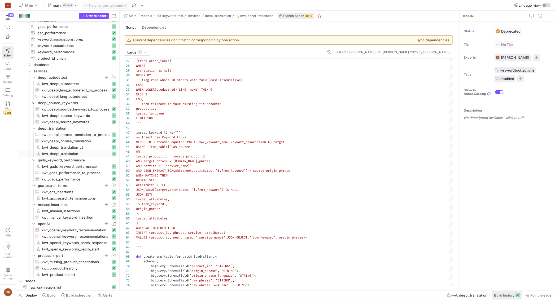
click at [513, 293] on span at bounding box center [507, 295] width 30 height 8
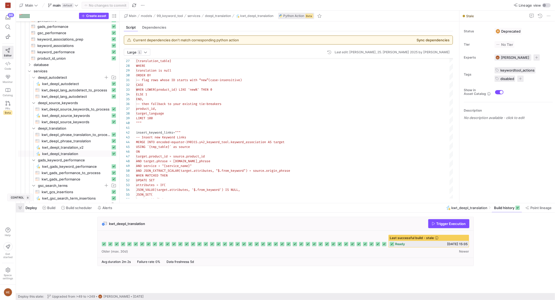
click at [20, 206] on span "button" at bounding box center [20, 207] width 8 height 9
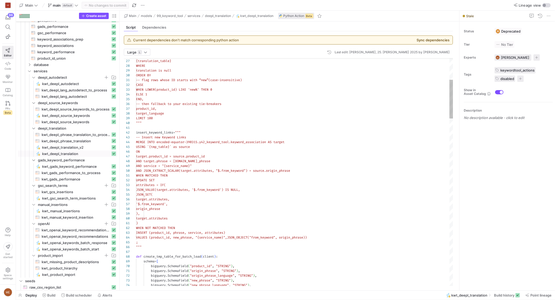
click at [87, 147] on span "kwt_deepl_translation_v2​​​​​" at bounding box center [76, 148] width 68 height 6
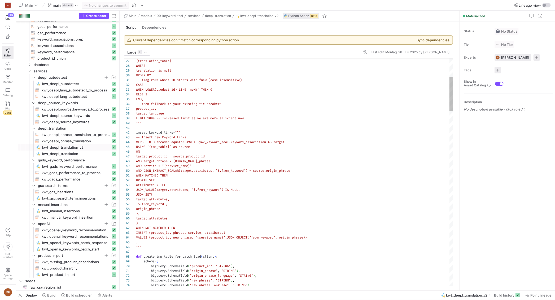
click at [268, 126] on div at bounding box center [294, 127] width 317 height 5
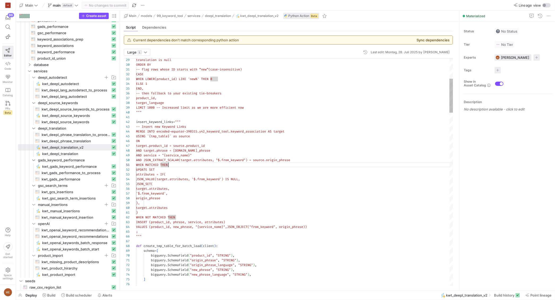
scroll to position [19, 28]
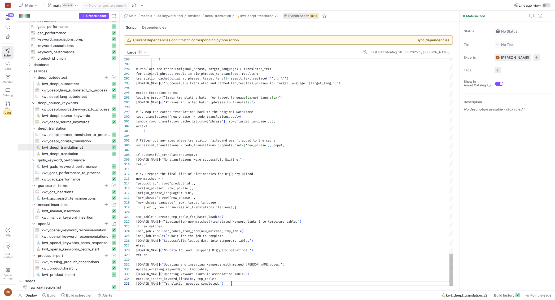
scroll to position [19, 95]
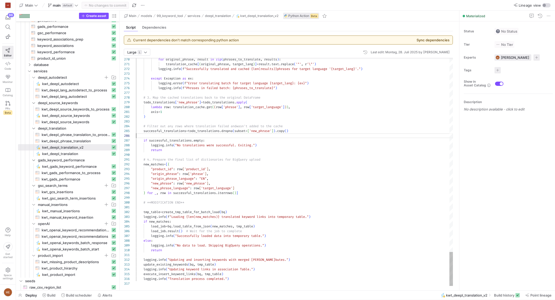
scroll to position [24, 0]
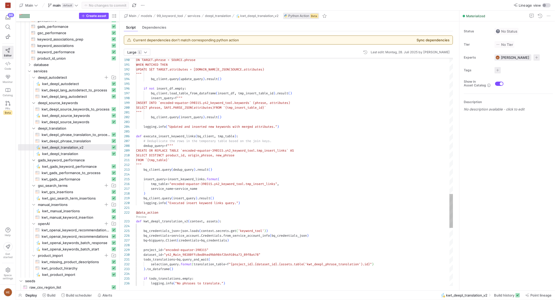
click at [255, 150] on span "5.y42_keyword_tool.tmp_insert_links` AS" at bounding box center [257, 150] width 72 height 4
drag, startPoint x: 267, startPoint y: 151, endPoint x: 211, endPoint y: 149, distance: 56.0
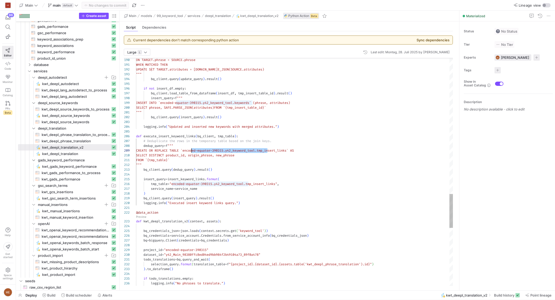
drag, startPoint x: 206, startPoint y: 156, endPoint x: 259, endPoint y: 155, distance: 53.0
click at [206, 156] on span "SELECT DISTINCT product_id, origin_phrase, new" at bounding box center [178, 155] width 85 height 4
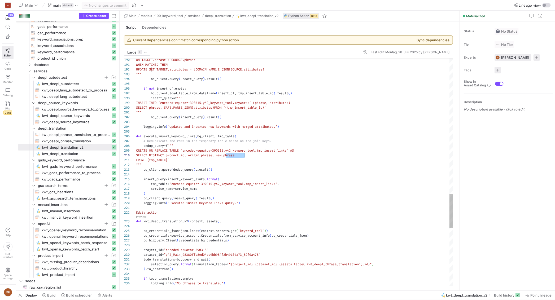
scroll to position [43, 109]
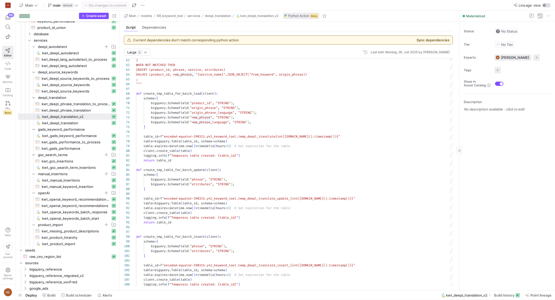
scroll to position [80, 0]
click at [268, 115] on div "bigquery . SchemaField ( "origin_phrase_language" , "STRING" ) ," at bounding box center [294, 112] width 317 height 5
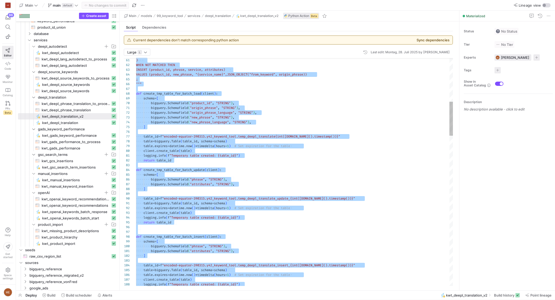
type textarea "execute_insert_keyword_links(bq, tmp_table) logging.info("Translation process c…"
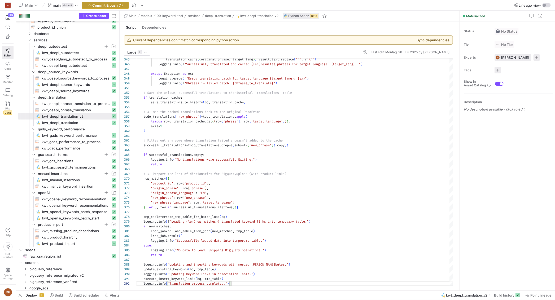
click at [121, 6] on span "Commit & push (1)" at bounding box center [108, 5] width 30 height 4
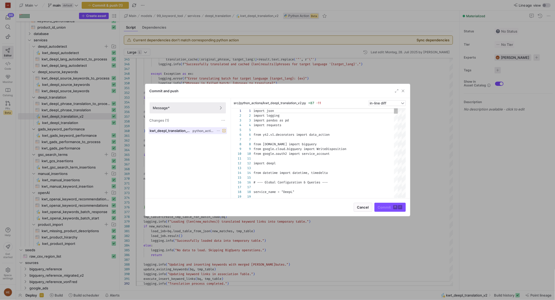
click at [188, 133] on span at bounding box center [188, 131] width 78 height 6
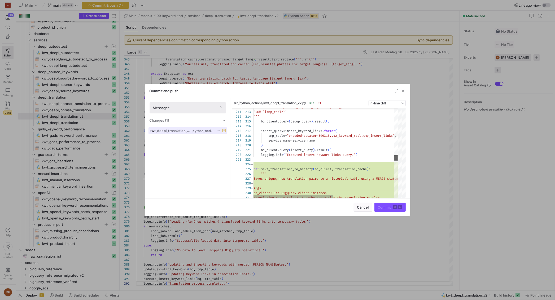
click at [405, 164] on div at bounding box center [402, 153] width 8 height 90
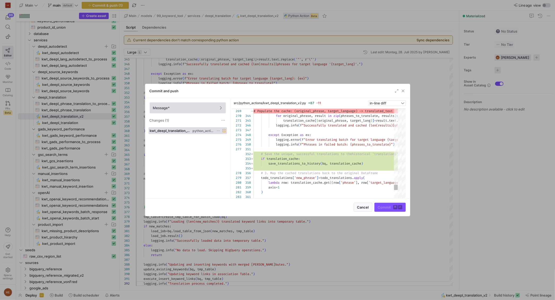
click at [184, 106] on span "Message*" at bounding box center [187, 108] width 69 height 4
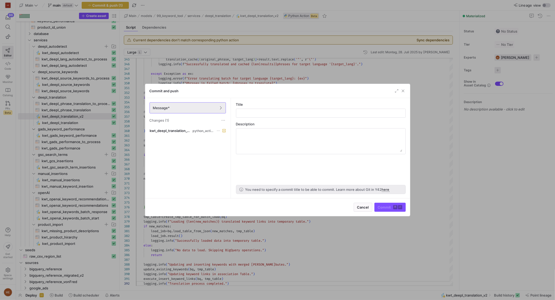
drag, startPoint x: 270, startPoint y: 70, endPoint x: 254, endPoint y: 71, distance: 15.9
click at [270, 70] on div at bounding box center [277, 150] width 555 height 300
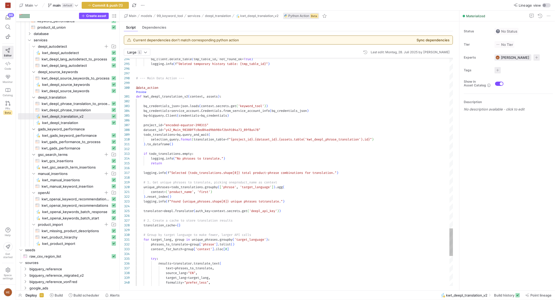
click at [139, 91] on link "Preview" at bounding box center [141, 92] width 10 height 3
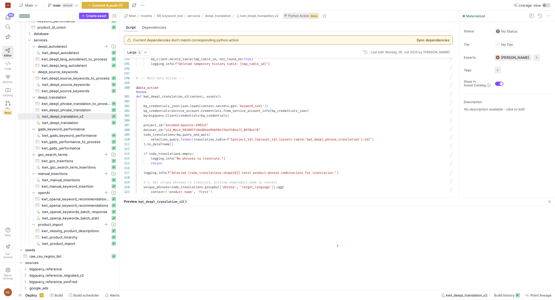
scroll to position [5, 95]
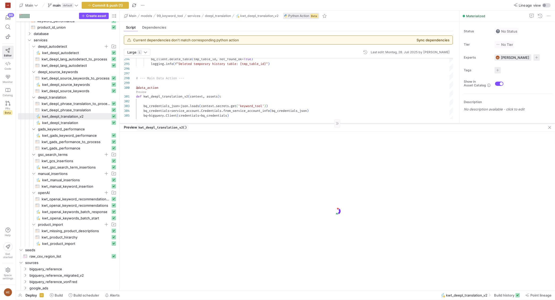
drag, startPoint x: 320, startPoint y: 198, endPoint x: 331, endPoint y: 124, distance: 75.0
click at [331, 124] on div at bounding box center [337, 123] width 435 height 0
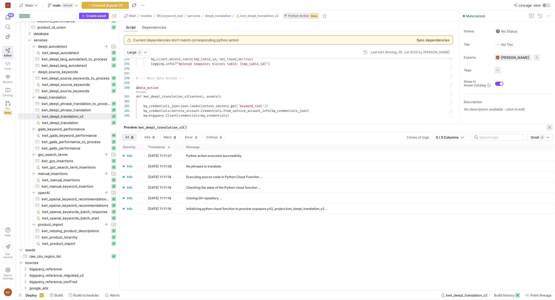
click at [552, 128] on span "button" at bounding box center [550, 127] width 6 height 6
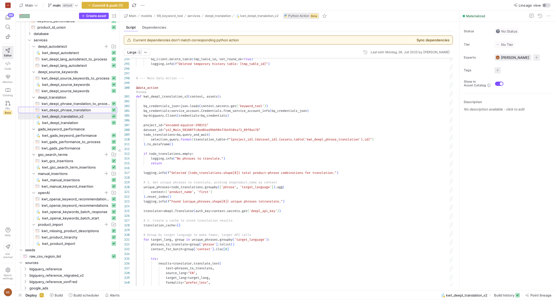
click at [86, 108] on span "kwt_deepl_phrase_translation​​​​​​​​​​" at bounding box center [76, 110] width 69 height 6
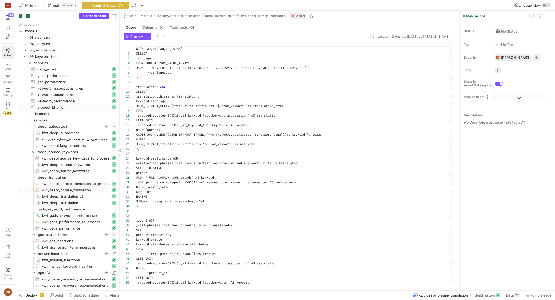
scroll to position [48, 0]
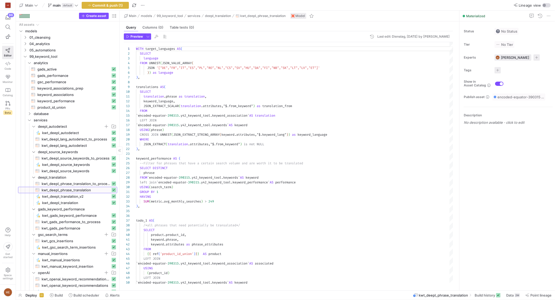
click at [76, 191] on span "kwt_deepl_phrase_translation​​​​​​​​​​" at bounding box center [76, 190] width 69 height 6
drag, startPoint x: 212, startPoint y: 202, endPoint x: 218, endPoint y: 202, distance: 5.6
click at [218, 202] on div "WITH target_languages AS ( SELECT language FROM UNNEST ( JSON_VALUE_ARRAY ( JSO…" at bounding box center [294, 304] width 317 height 525
click at [239, 199] on div "WITH target_languages AS ( SELECT language FROM UNNEST ( JSON_VALUE_ARRAY ( JSO…" at bounding box center [294, 304] width 317 height 525
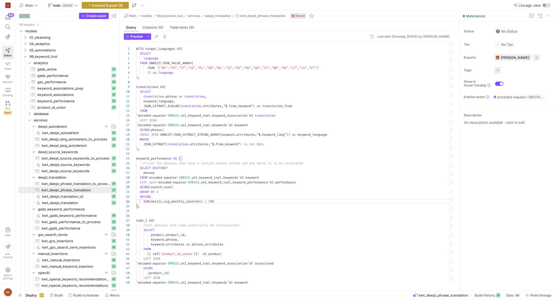
type textarea "GROUP BY 1 HAVING SUM(metric.avg_monthly_searches) > 200 ), todo_1 AS( /*all ph…"
click at [111, 2] on span "button" at bounding box center [105, 5] width 47 height 6
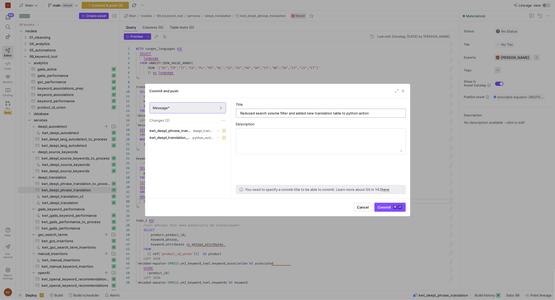
click at [364, 113] on input "Reduced search volume filter and added new translation table to python aciton" at bounding box center [321, 113] width 161 height 4
click at [366, 115] on input "Reduced search volume filter and added new translation table to python acton" at bounding box center [321, 113] width 161 height 4
type input "Reduced search volume filter and added new translation table to python action"
drag, startPoint x: 252, startPoint y: 127, endPoint x: 253, endPoint y: 130, distance: 3.0
click at [253, 127] on div "Description" at bounding box center [321, 138] width 170 height 32
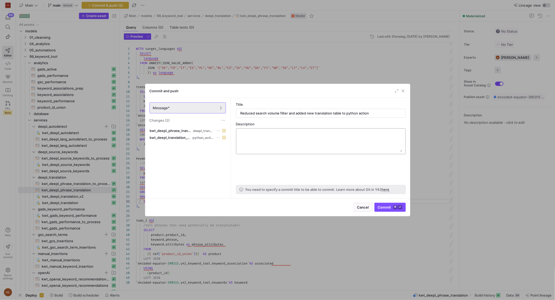
click at [253, 133] on textarea at bounding box center [320, 141] width 163 height 21
click at [277, 143] on textarea at bounding box center [320, 141] width 163 height 21
paste textarea "A new function, save_translations_to_history, is added to handle this logic. Un…"
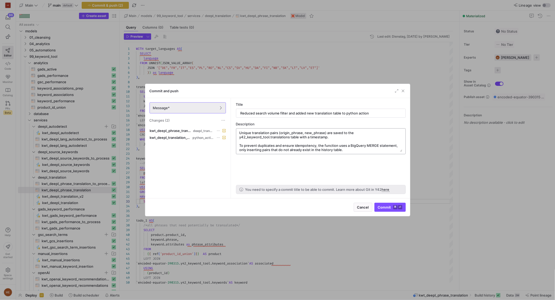
scroll to position [0, 0]
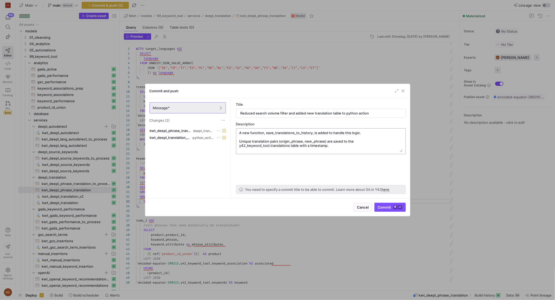
click at [288, 134] on textarea "A new function, save_translations_to_history, is added to handle this logic. Un…" at bounding box center [320, 141] width 163 height 21
click at [294, 138] on textarea "A new function, save_translations_to_history, is added to handle this logic. Un…" at bounding box center [320, 141] width 163 height 21
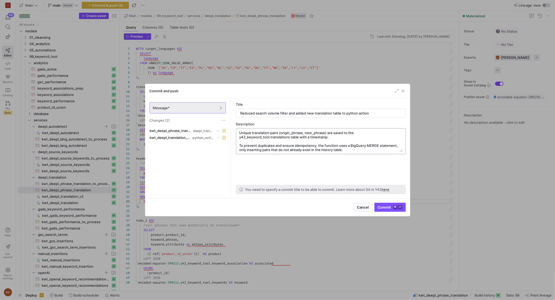
drag, startPoint x: 304, startPoint y: 137, endPoint x: 313, endPoint y: 142, distance: 10.4
click at [305, 138] on textarea "A new function, save_translations_to_history, is added to handle this logic. Un…" at bounding box center [320, 141] width 163 height 21
click at [313, 142] on textarea "A new function, save_translations_to_history, is added to handle this logic. Un…" at bounding box center [320, 141] width 163 height 21
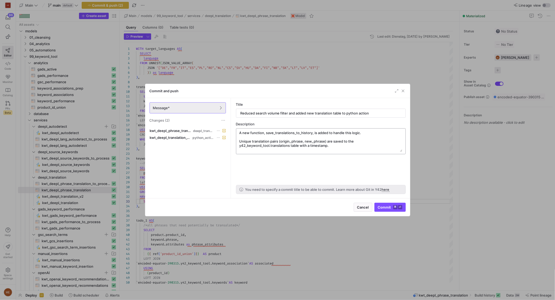
click at [343, 136] on textarea "A new function, save_translations_to_history, is added to handle this logic. Un…" at bounding box center [320, 141] width 163 height 21
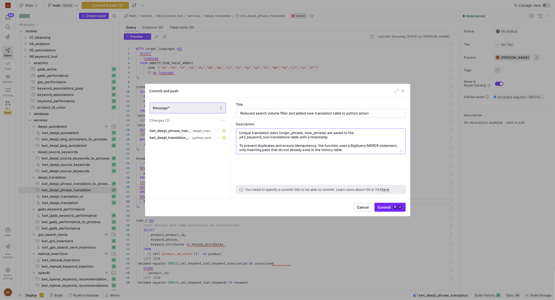
type textarea "A new function, save_translations_to_history, is added to handle this logic. Un…"
click at [395, 207] on kbd "⌘" at bounding box center [395, 207] width 4 height 4
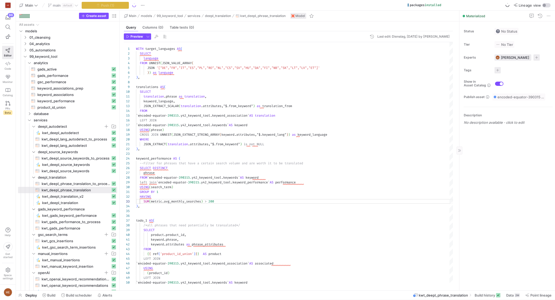
click at [495, 135] on div "Status No Status Tier No Tier Experts ME Max Embert 1 expert Tags No tags Show …" at bounding box center [507, 155] width 95 height 269
click at [489, 295] on span "Build history" at bounding box center [485, 295] width 20 height 4
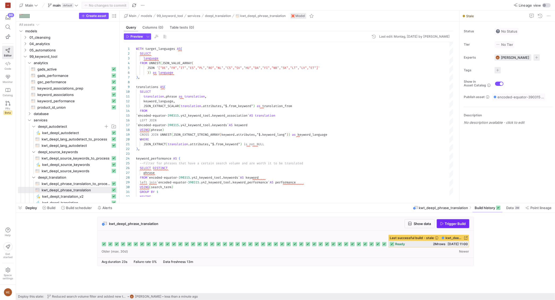
click at [463, 222] on span "Trigger Build" at bounding box center [455, 224] width 21 height 4
click at [513, 207] on span "Data" at bounding box center [509, 208] width 7 height 4
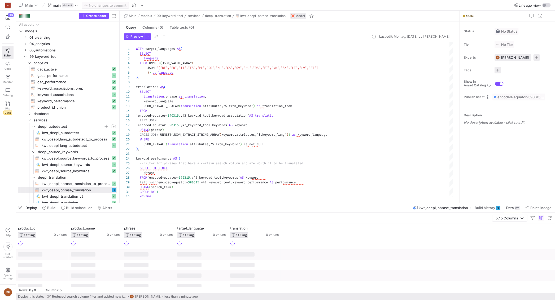
click at [25, 206] on div "Deploy Build Build scheduler Alerts" at bounding box center [65, 207] width 99 height 9
drag, startPoint x: 22, startPoint y: 207, endPoint x: 41, endPoint y: 207, distance: 19.4
click at [23, 207] on span "button" at bounding box center [20, 207] width 8 height 9
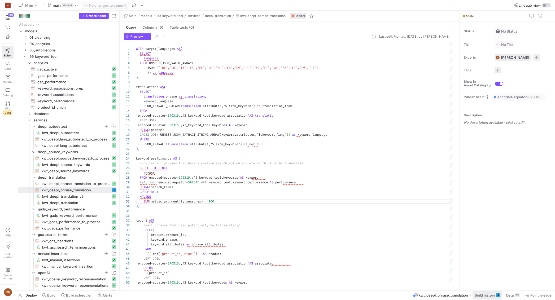
click at [489, 298] on span at bounding box center [488, 295] width 30 height 8
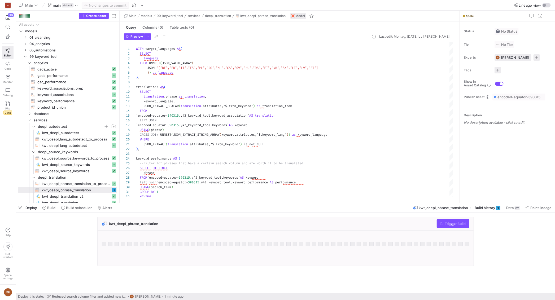
click at [508, 228] on div "kwt_deepl_phrase_translation Trigger Build" at bounding box center [284, 243] width 537 height 53
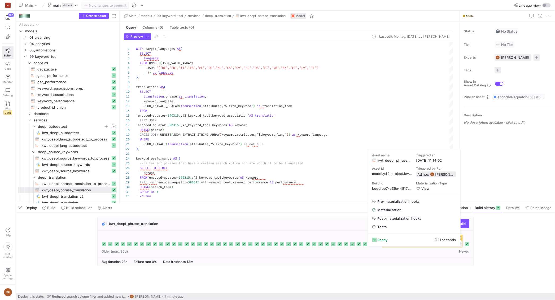
drag, startPoint x: 546, startPoint y: 241, endPoint x: 503, endPoint y: 233, distance: 44.4
click at [544, 240] on div "kwt_deepl_phrase_translation Show data Trigger Build Last successful build - st…" at bounding box center [284, 243] width 537 height 53
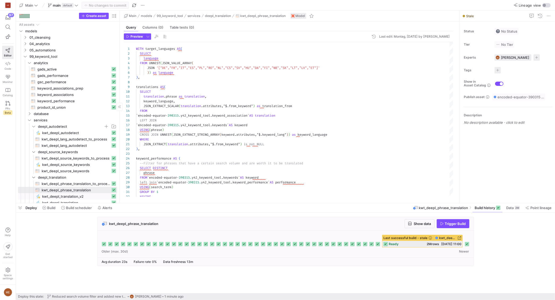
click at [64, 195] on span "kwt_deepl_translation_v2​​​​​" at bounding box center [76, 197] width 68 height 6
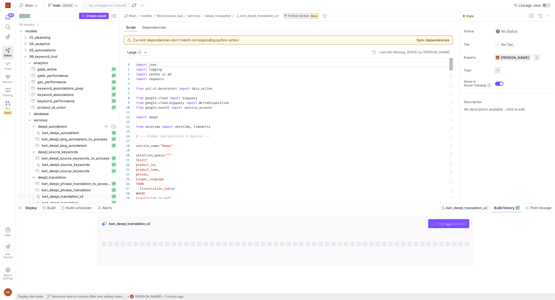
scroll to position [48, 0]
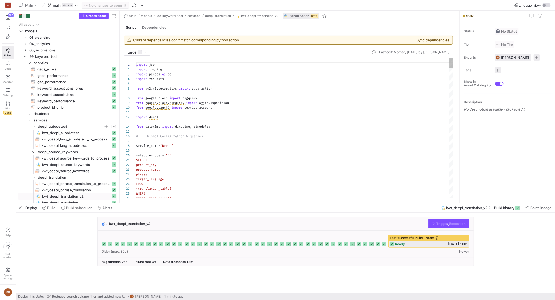
click at [514, 233] on div "kwt_deepl_translation_v2 Trigger Execution Last successful build - stale" at bounding box center [284, 243] width 537 height 53
click at [464, 224] on span "Trigger Execution" at bounding box center [450, 224] width 29 height 4
drag, startPoint x: 500, startPoint y: 243, endPoint x: 478, endPoint y: 243, distance: 21.5
click at [499, 243] on div "kwt_deepl_translation_v2 Trigger Execution Last successful build - stale" at bounding box center [284, 243] width 537 height 53
click at [466, 244] on div at bounding box center [467, 244] width 4 height 4
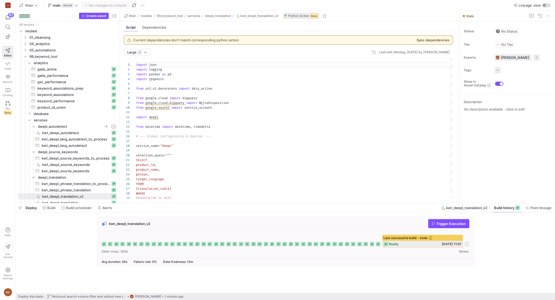
click at [493, 243] on div "kwt_deepl_translation_v2 Trigger Execution Last successful build - stale" at bounding box center [284, 243] width 537 height 53
click at [467, 242] on icon at bounding box center [467, 244] width 4 height 4
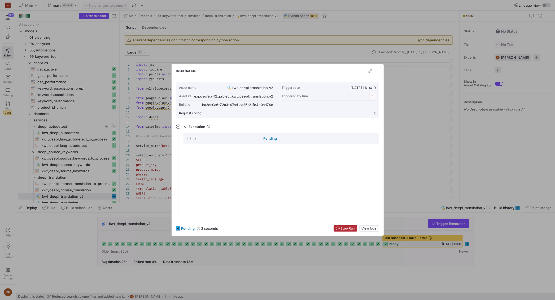
click at [367, 224] on div "pending 3 seconds Stop Run View logs" at bounding box center [278, 228] width 212 height 15
click at [368, 229] on span "View logs" at bounding box center [369, 229] width 15 height 4
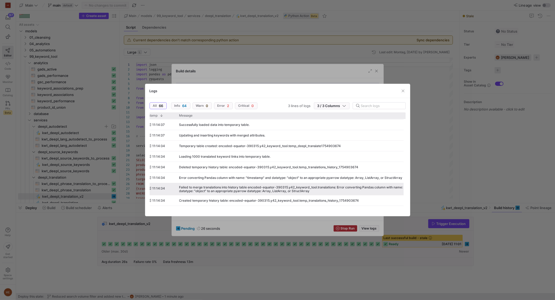
scroll to position [0, 51]
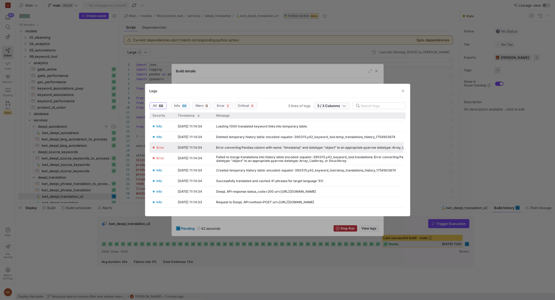
click at [263, 147] on div "Error converting Pandas column with name: "timestamp" and datatype: "object" to…" at bounding box center [327, 148] width 223 height 4
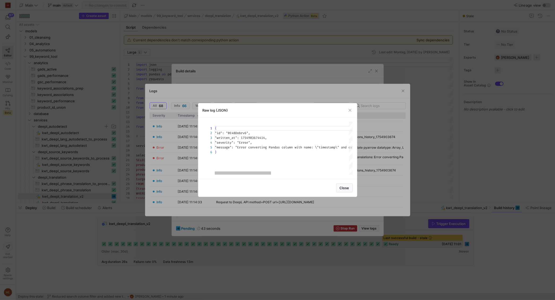
click at [252, 151] on div "{ "id": "0E48Dobrv6", "written_at": 1754903674414, "severity": "Error", "messag…" at bounding box center [379, 148] width 328 height 53
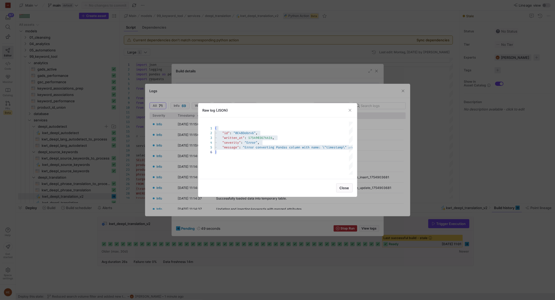
click at [379, 141] on div at bounding box center [277, 150] width 555 height 300
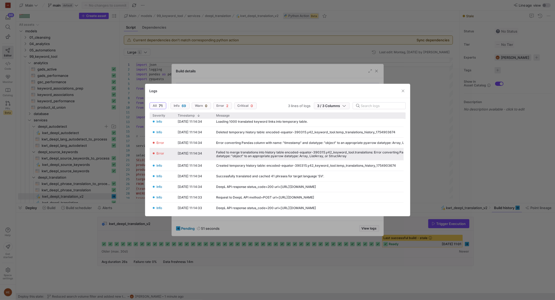
click at [311, 153] on div "Failed to merge translations into history table encoded-equator-390315.y42_keyw…" at bounding box center [342, 154] width 253 height 7
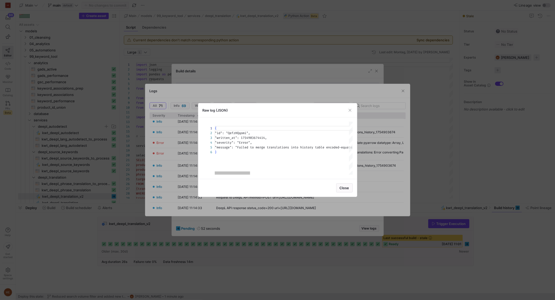
click at [274, 159] on div "{ "id": "QefzHQqomi", "written_at": 1754903674414, "severity": "Error", "messag…" at bounding box center [476, 148] width 522 height 53
click at [372, 141] on div at bounding box center [277, 150] width 555 height 300
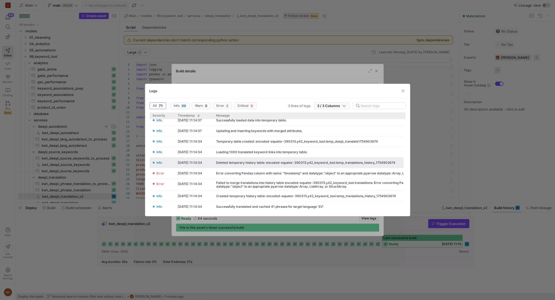
click at [372, 161] on div "Deleted temporary history table: encoded-equator-390315.y42_keyword_tool.temp_t…" at bounding box center [305, 163] width 179 height 4
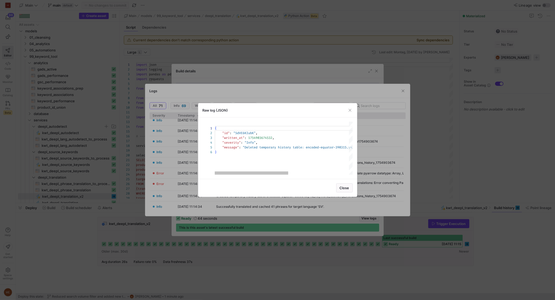
click at [372, 161] on div at bounding box center [277, 150] width 555 height 300
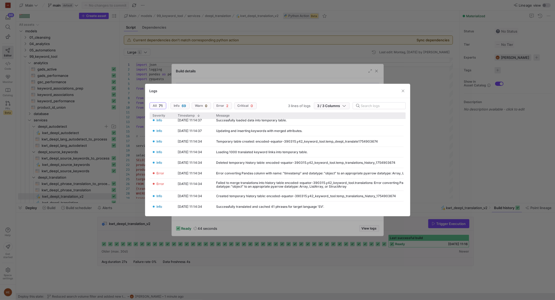
click at [413, 115] on div at bounding box center [277, 150] width 555 height 300
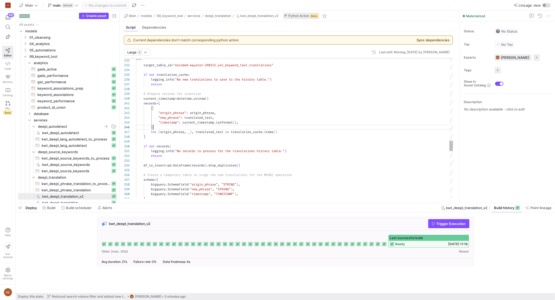
click at [241, 122] on div ""timestamp" : current_timestamp . isoformat ( ) ," at bounding box center [294, 122] width 317 height 5
drag, startPoint x: 239, startPoint y: 122, endPoint x: 216, endPoint y: 123, distance: 23.1
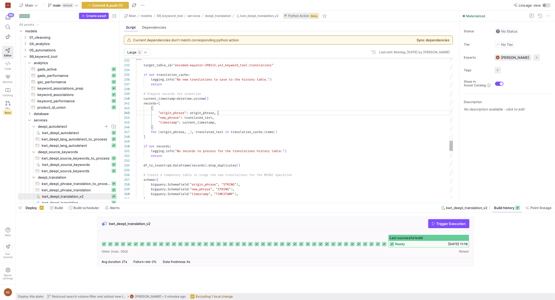
scroll to position [9, 82]
drag, startPoint x: 206, startPoint y: 126, endPoint x: 204, endPoint y: 123, distance: 3.9
click at [206, 126] on div "}" at bounding box center [294, 127] width 317 height 5
click at [203, 122] on span "current_timestamp" at bounding box center [198, 122] width 32 height 4
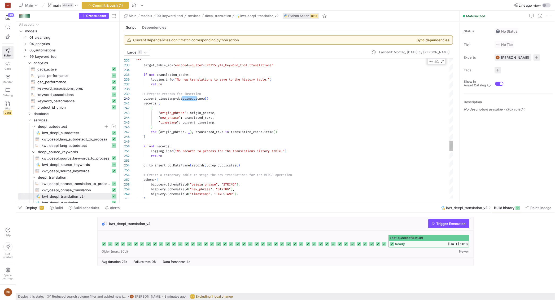
type textarea "records = [ { "origin_phrase": origin_phrase, "new_phrase": translated_text, "t…"
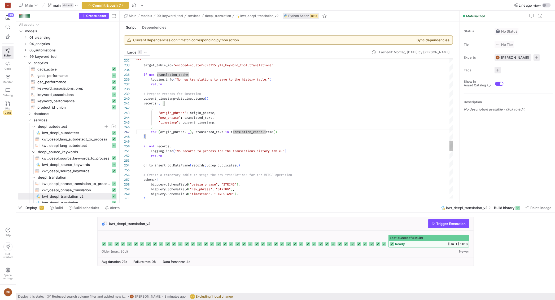
scroll to position [19, 82]
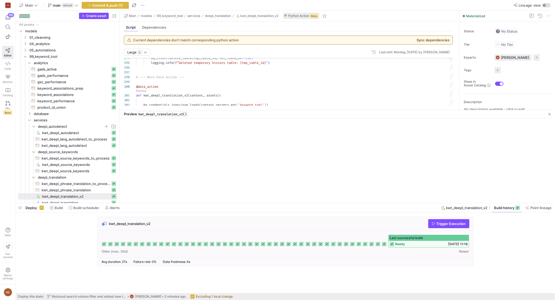
click at [143, 90] on link "Preview" at bounding box center [141, 91] width 10 height 3
click at [513, 232] on div "kwt_deepl_translation_v2 Trigger Execution Last successful build 0%" at bounding box center [284, 243] width 537 height 53
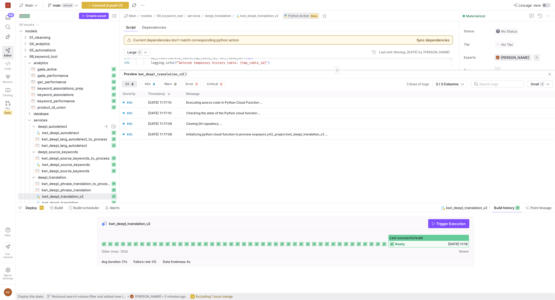
drag, startPoint x: 317, startPoint y: 110, endPoint x: 314, endPoint y: 70, distance: 40.1
click at [314, 70] on div at bounding box center [337, 70] width 435 height 0
click at [501, 229] on div "kwt_deepl_translation_v2 Trigger Execution Last successful build 0%" at bounding box center [284, 243] width 537 height 53
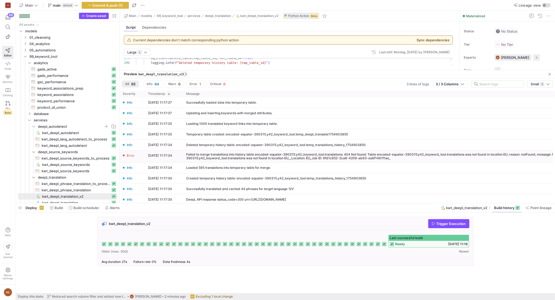
click at [398, 160] on div "Failed to merge translations into history table encoded-equator-390315.y42_keyw…" at bounding box center [402, 156] width 433 height 7
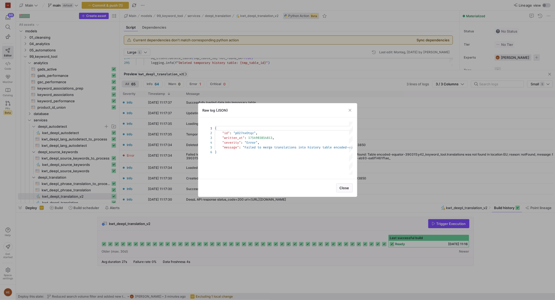
scroll to position [24, 0]
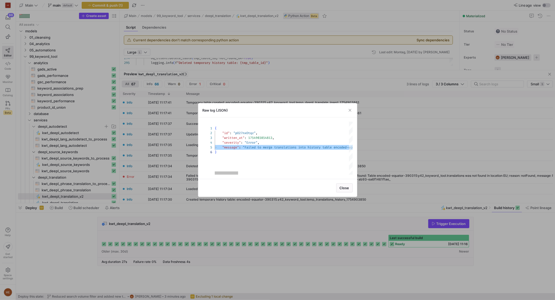
scroll to position [0, 2]
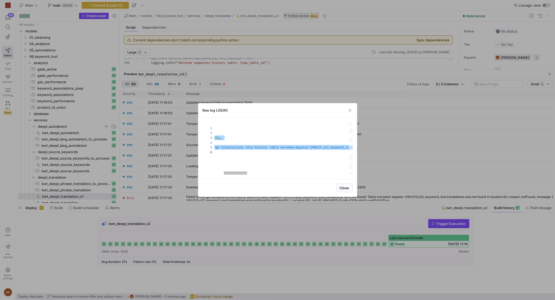
click at [233, 146] on div "{ "id" : "pO27nxOtqz" , "written_at" : 1754903854813 , "severity" : "Error" , "…" at bounding box center [556, 148] width 789 height 53
click at [233, 146] on span ""Failed to merge translations into history table e" at bounding box center [236, 147] width 93 height 4
click at [305, 147] on div "{ "id" : "pO27nxOtqz" , "written_at" : 1754903854813 , "severity" : "Error" , "…" at bounding box center [490, 148] width 789 height 53
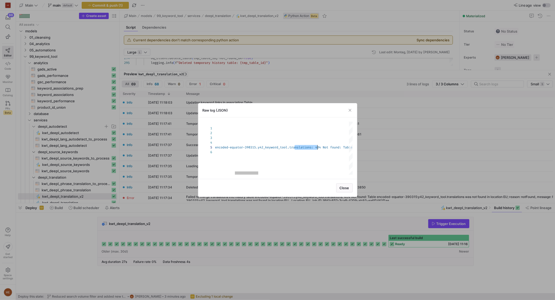
click at [305, 147] on span "ncoded-equator-390315.y42_keyword_tool.translation" at bounding box center [263, 147] width 93 height 4
click at [394, 162] on div at bounding box center [277, 150] width 555 height 300
click at [394, 162] on div "Temporary table created: encoded-equator-390315.y42_keyword_tool.temp_deepl_tra…" at bounding box center [402, 166] width 439 height 10
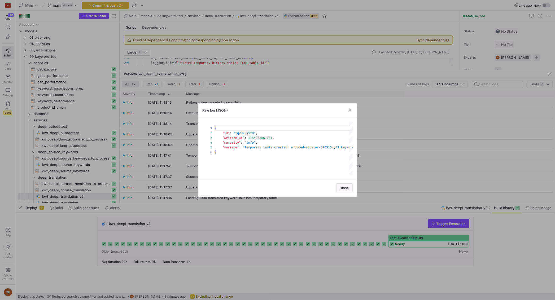
scroll to position [24, 0]
drag, startPoint x: 548, startPoint y: 74, endPoint x: 554, endPoint y: 74, distance: 5.6
click at [552, 74] on div at bounding box center [277, 150] width 555 height 300
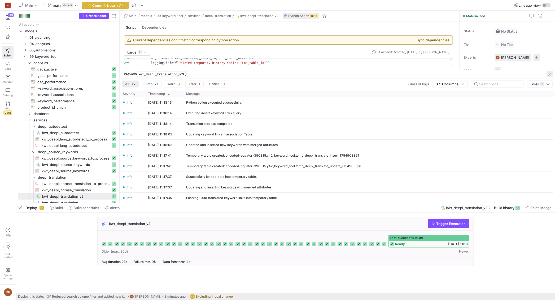
drag, startPoint x: 554, startPoint y: 74, endPoint x: 551, endPoint y: 74, distance: 3.2
click at [553, 74] on div "Preview kwt_deepl_translation_v2()" at bounding box center [337, 74] width 435 height 8
drag, startPoint x: 551, startPoint y: 74, endPoint x: 475, endPoint y: 84, distance: 76.1
click at [549, 74] on span "button" at bounding box center [550, 74] width 6 height 6
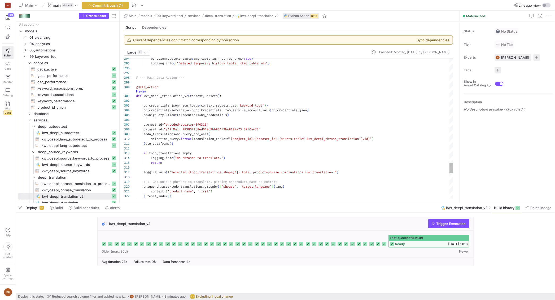
click at [143, 92] on link "Preview" at bounding box center [141, 91] width 10 height 3
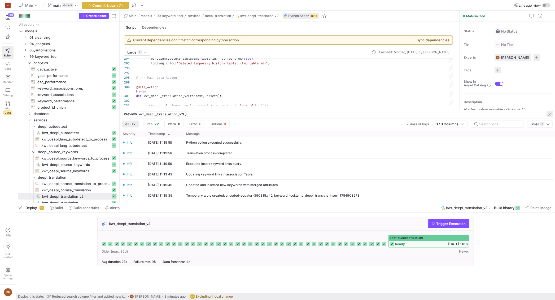
click at [550, 114] on span "button" at bounding box center [550, 114] width 6 height 6
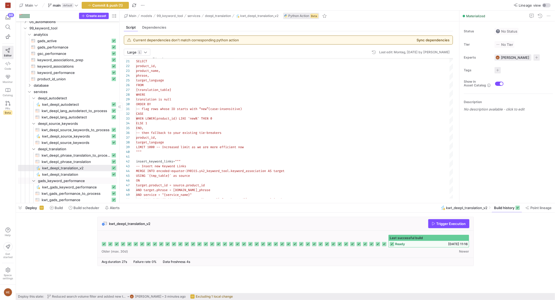
scroll to position [29, 0]
click at [77, 163] on span "kwt_deepl_phrase_translation​​​​​​​​​​" at bounding box center [76, 161] width 69 height 6
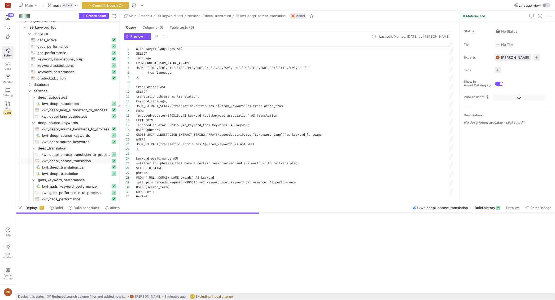
scroll to position [48, 0]
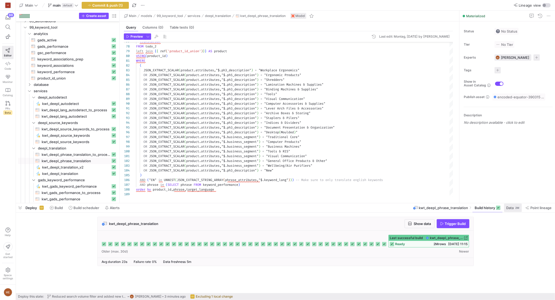
drag, startPoint x: 509, startPoint y: 203, endPoint x: 510, endPoint y: 206, distance: 3.2
click at [509, 203] on div at bounding box center [285, 203] width 539 height 2
click at [510, 206] on span "Data" at bounding box center [509, 208] width 7 height 4
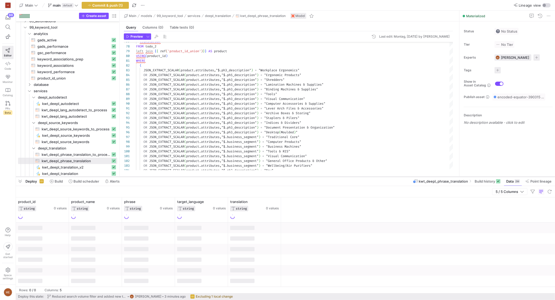
drag, startPoint x: 315, startPoint y: 204, endPoint x: 310, endPoint y: 177, distance: 26.9
click at [310, 177] on div at bounding box center [285, 177] width 539 height 2
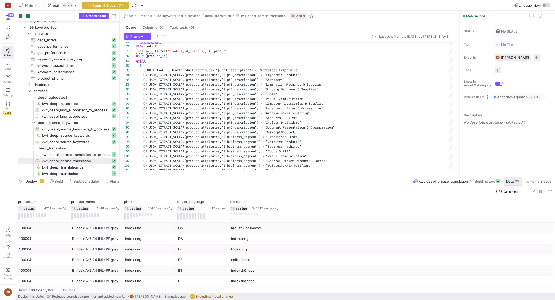
click at [510, 185] on span at bounding box center [513, 181] width 18 height 8
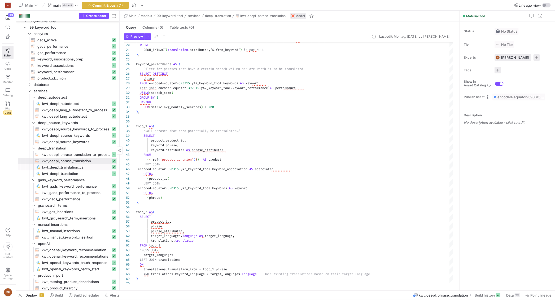
click at [75, 167] on span "kwt_deepl_translation_v2​​​​​" at bounding box center [76, 167] width 68 height 6
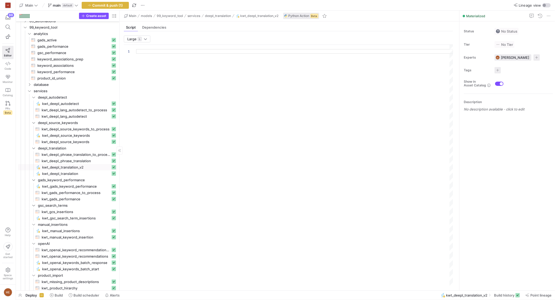
type textarea "import json import logging import pandas as pd import requests from y42.v1.deco…"
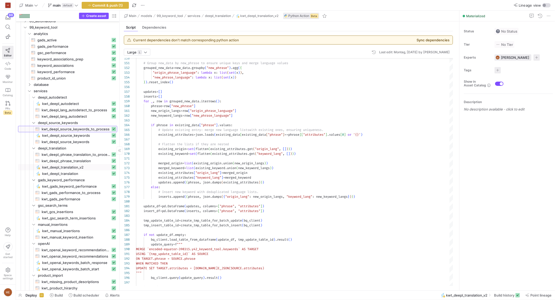
click at [95, 128] on span "kwt_deepl_source_keywords_to_process​​​​​​​​​​" at bounding box center [76, 129] width 69 height 6
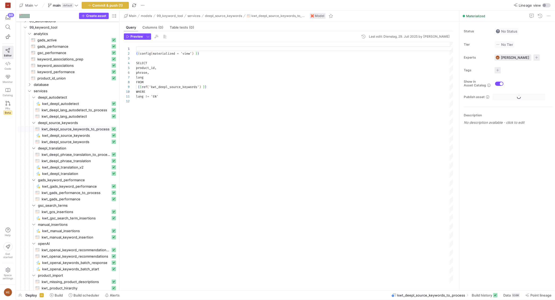
scroll to position [48, 0]
click at [516, 294] on div "538K" at bounding box center [516, 295] width 8 height 4
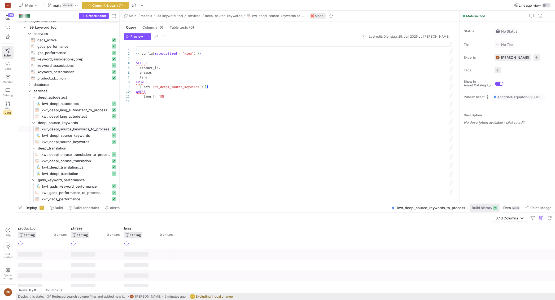
click at [483, 205] on span at bounding box center [485, 208] width 30 height 8
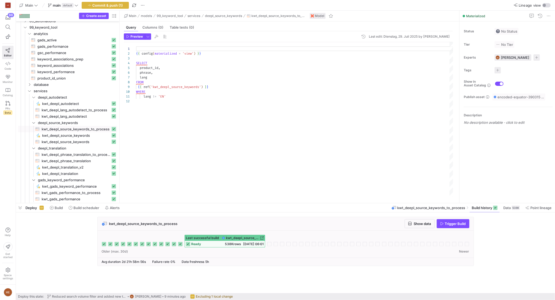
drag, startPoint x: 521, startPoint y: 251, endPoint x: 538, endPoint y: 228, distance: 28.8
click at [522, 249] on div "kwt_deepl_source_keywords_to_process Show data Trigger Build Last successful bu…" at bounding box center [284, 243] width 537 height 53
click at [477, 208] on span "Build history" at bounding box center [482, 208] width 20 height 4
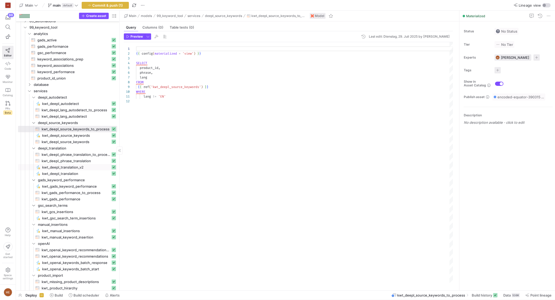
click at [87, 167] on span "kwt_deepl_translation_v2​​​​​" at bounding box center [76, 167] width 68 height 6
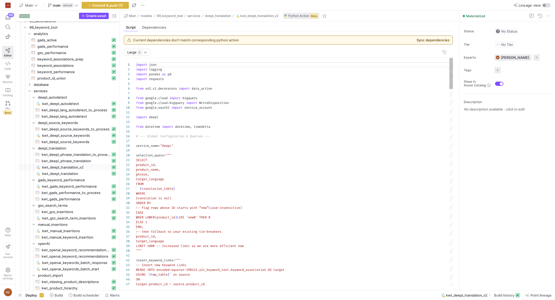
scroll to position [48, 0]
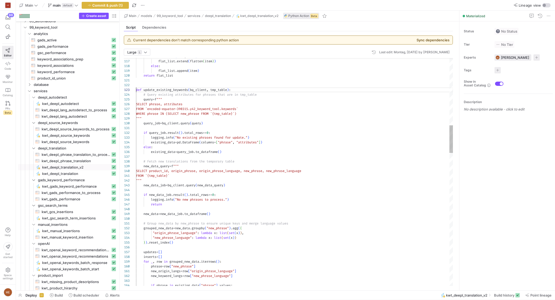
click at [137, 90] on span "def" at bounding box center [139, 90] width 6 height 4
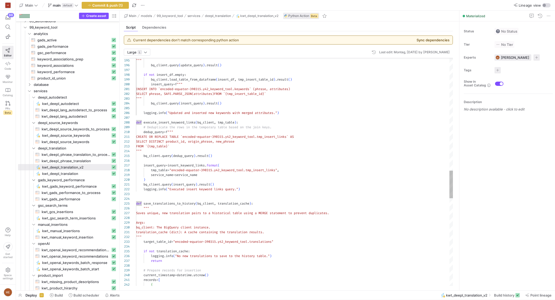
scroll to position [19, 0]
drag, startPoint x: 137, startPoint y: 206, endPoint x: 141, endPoint y: 209, distance: 6.0
click at [137, 206] on span "def" at bounding box center [139, 204] width 6 height 4
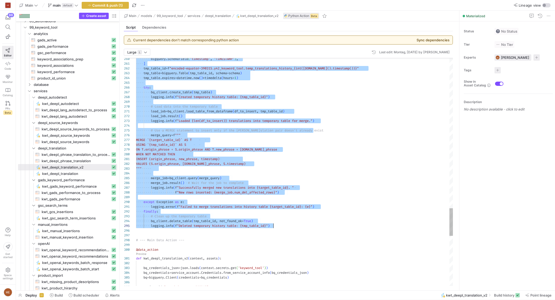
type textarea "[DOMAIN_NAME](f"Successfully merged new translations into {target_table_id}. " …"
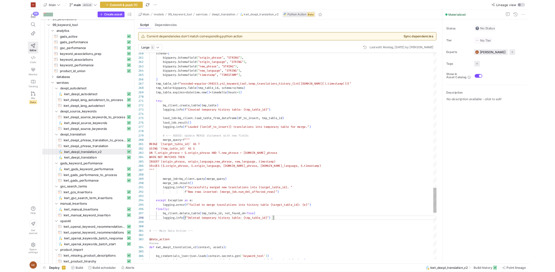
scroll to position [33, 137]
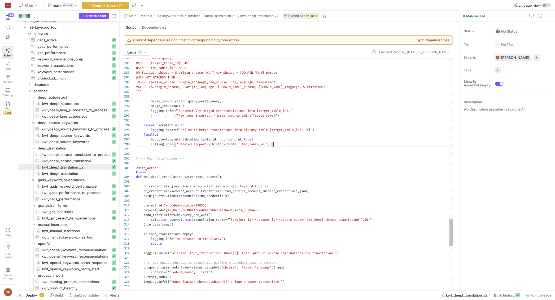
click at [142, 173] on link "Preview" at bounding box center [141, 172] width 10 height 3
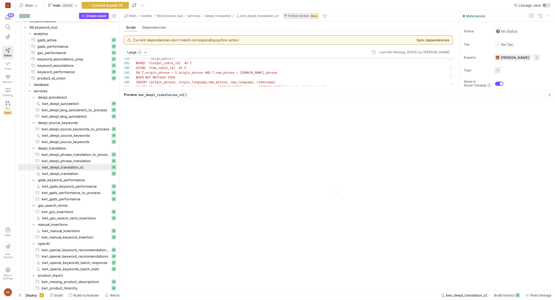
drag, startPoint x: 258, startPoint y: 197, endPoint x: 263, endPoint y: 89, distance: 108.6
click at [262, 91] on div at bounding box center [337, 91] width 435 height 0
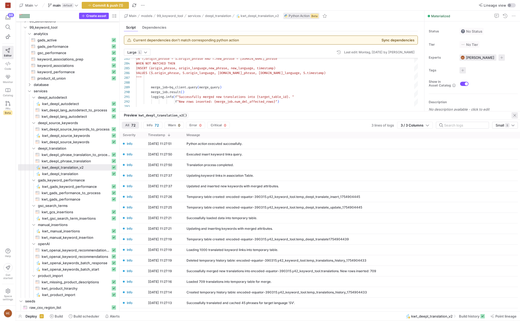
click at [513, 112] on span "button" at bounding box center [514, 115] width 6 height 6
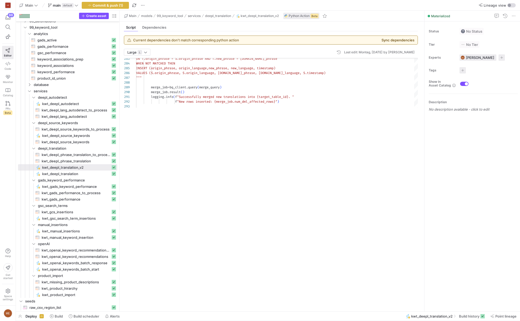
scroll to position [33, 137]
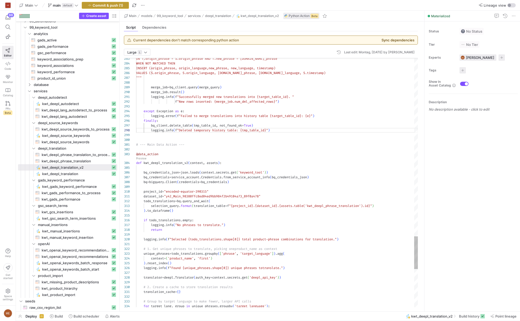
click at [112, 5] on span "Commit & push (1)" at bounding box center [108, 5] width 30 height 4
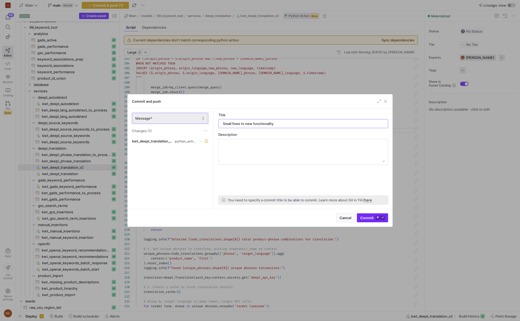
type input "Small fixes to new functionality"
click at [375, 218] on span "Commit ⌘ ⏎" at bounding box center [372, 218] width 24 height 4
